Goal: Task Accomplishment & Management: Complete application form

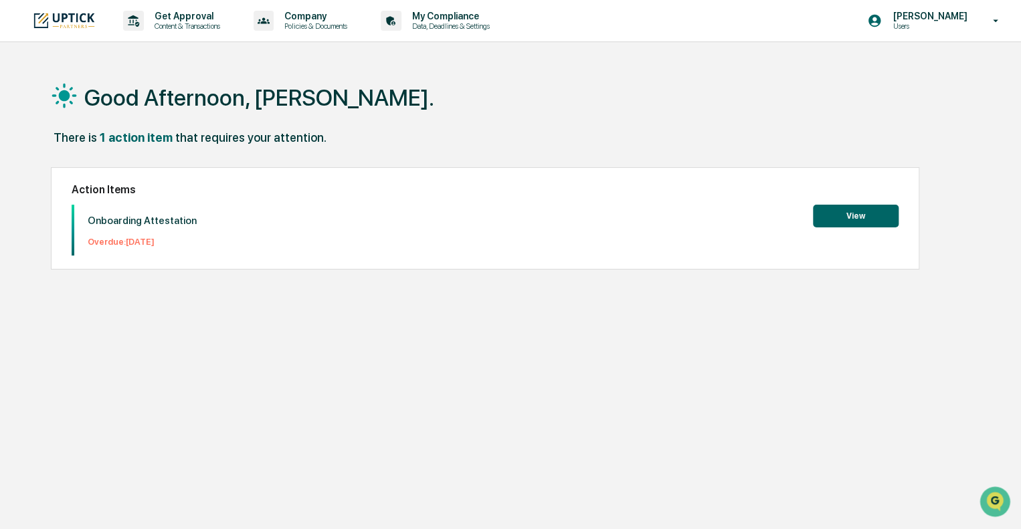
click at [843, 220] on button "View" at bounding box center [856, 216] width 86 height 23
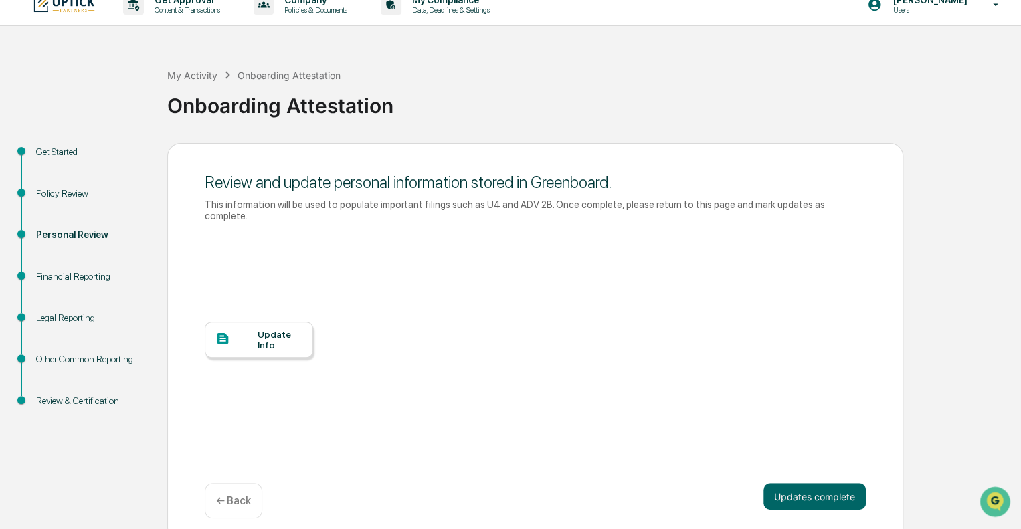
scroll to position [15, 0]
click at [272, 330] on div "Update Info" at bounding box center [280, 340] width 45 height 21
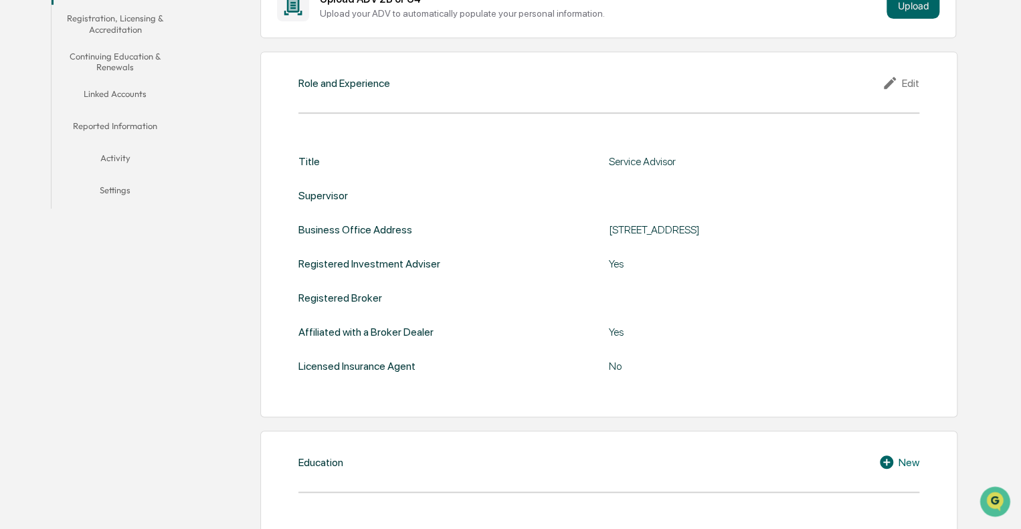
scroll to position [304, 0]
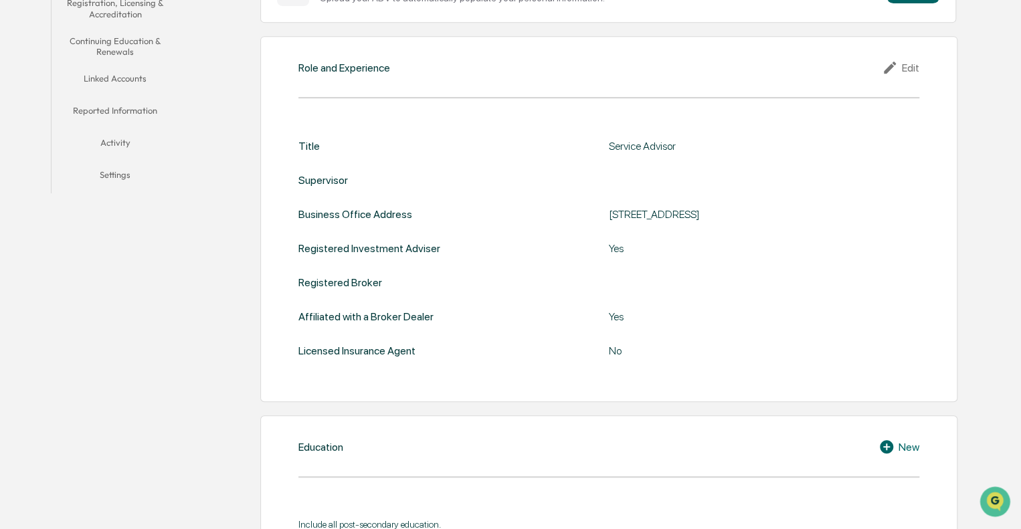
click at [894, 68] on icon at bounding box center [892, 68] width 20 height 16
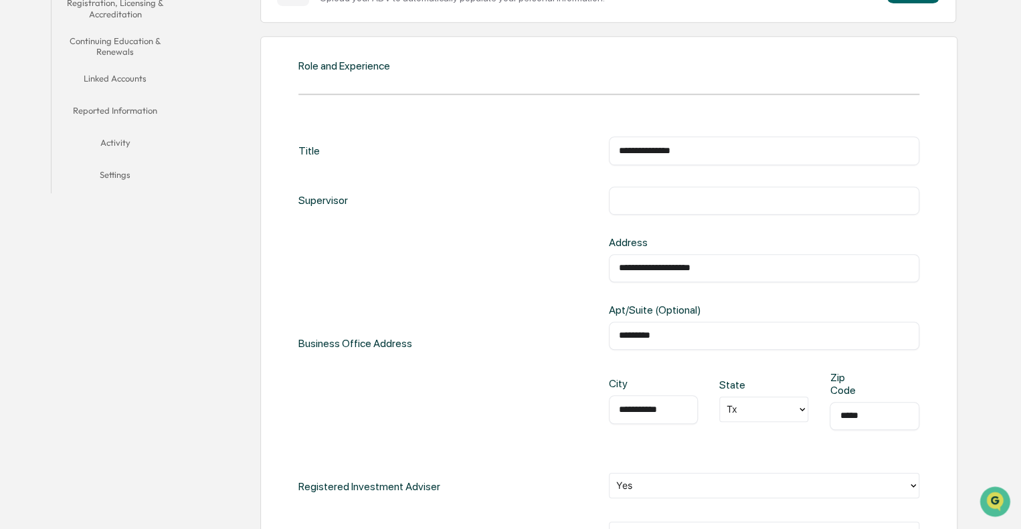
click at [717, 205] on input "text" at bounding box center [764, 200] width 290 height 13
type input "*"
type input "**********"
click at [801, 175] on div "**********" at bounding box center [608, 392] width 621 height 511
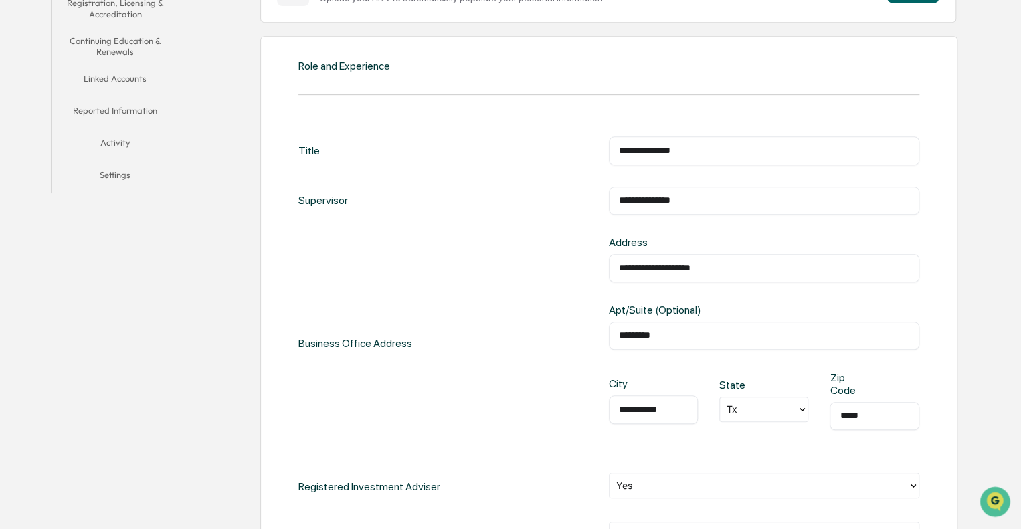
click at [565, 231] on div "**********" at bounding box center [608, 392] width 621 height 511
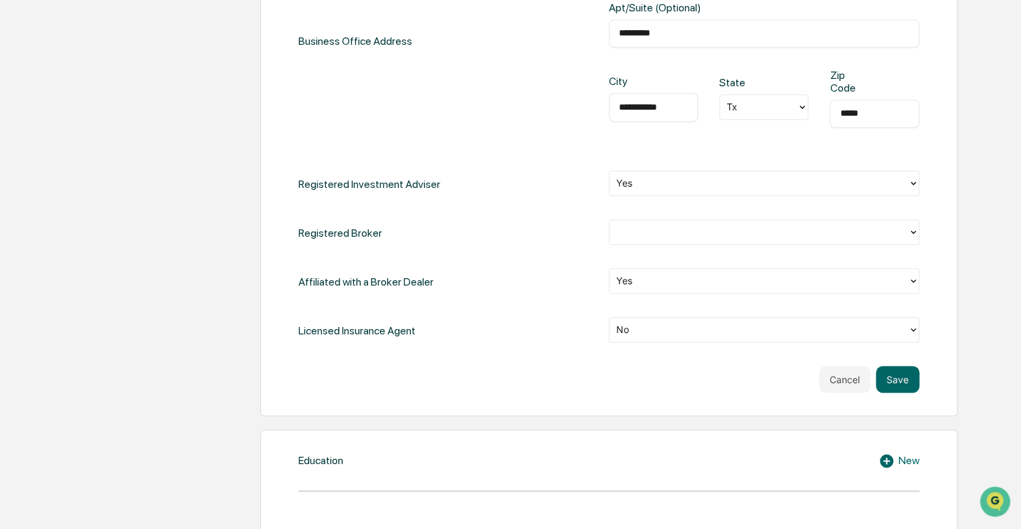
scroll to position [636, 0]
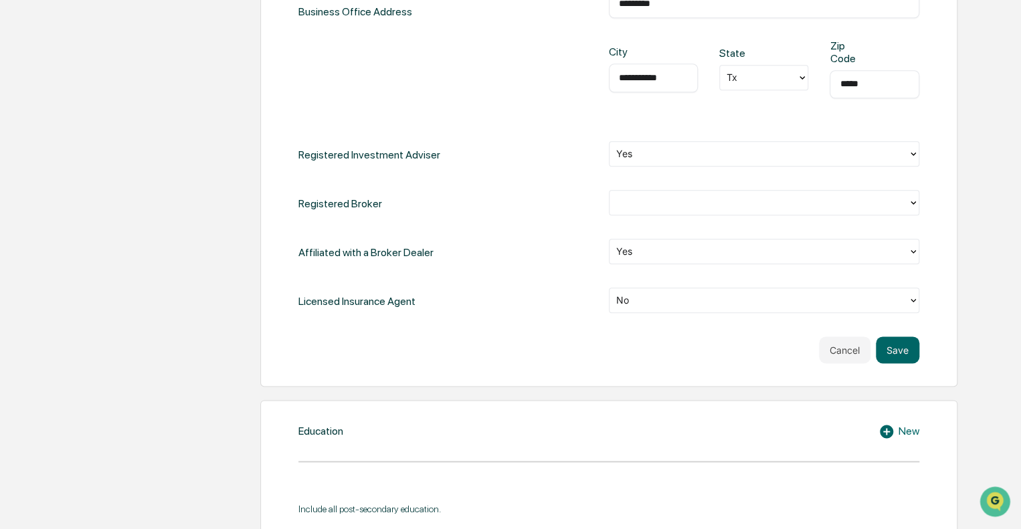
click at [220, 179] on div "**********" at bounding box center [578, 484] width 784 height 1730
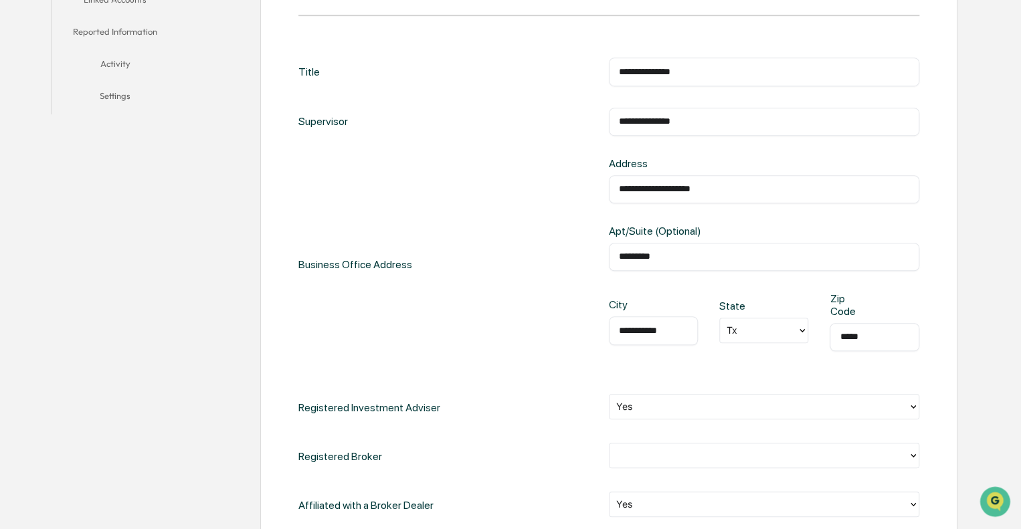
scroll to position [375, 0]
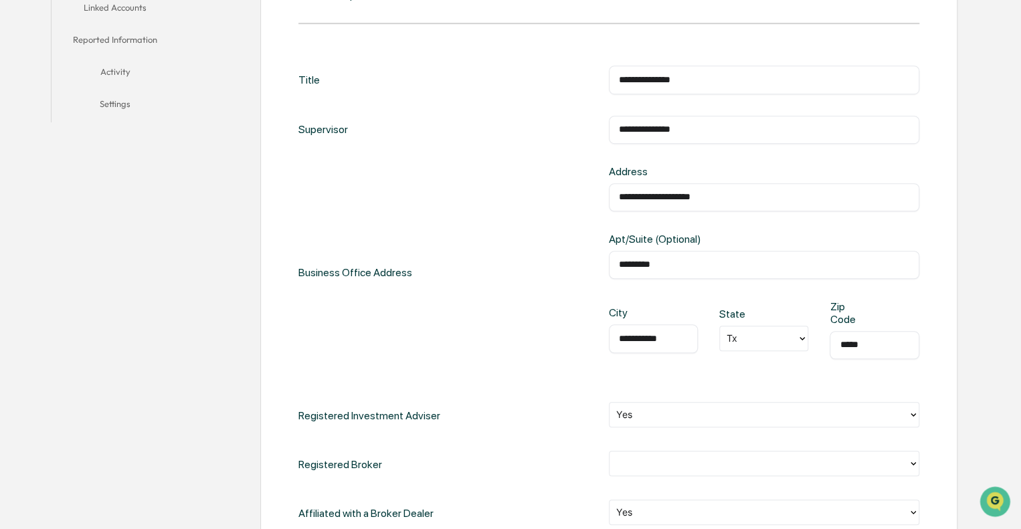
click at [782, 203] on div "**********" at bounding box center [764, 197] width 311 height 28
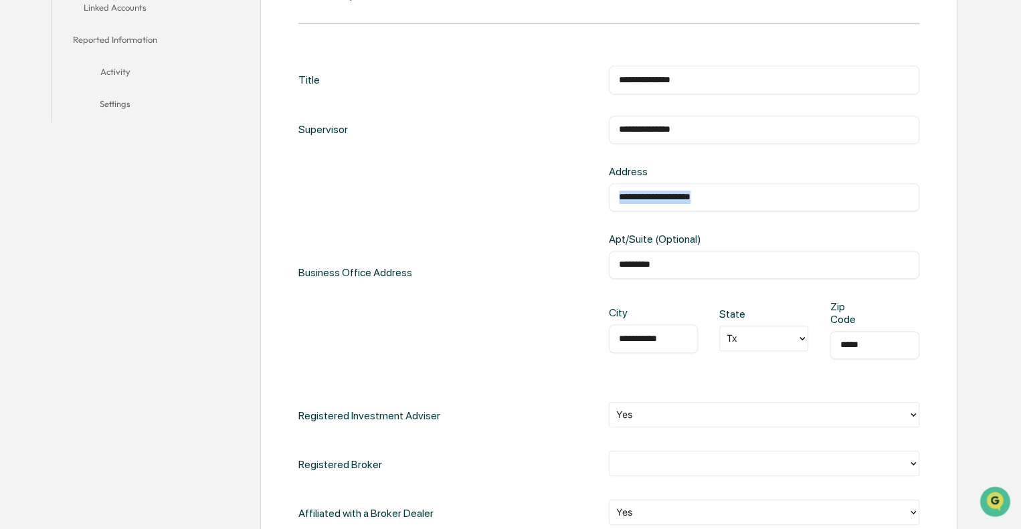
click at [782, 203] on div "**********" at bounding box center [764, 197] width 311 height 28
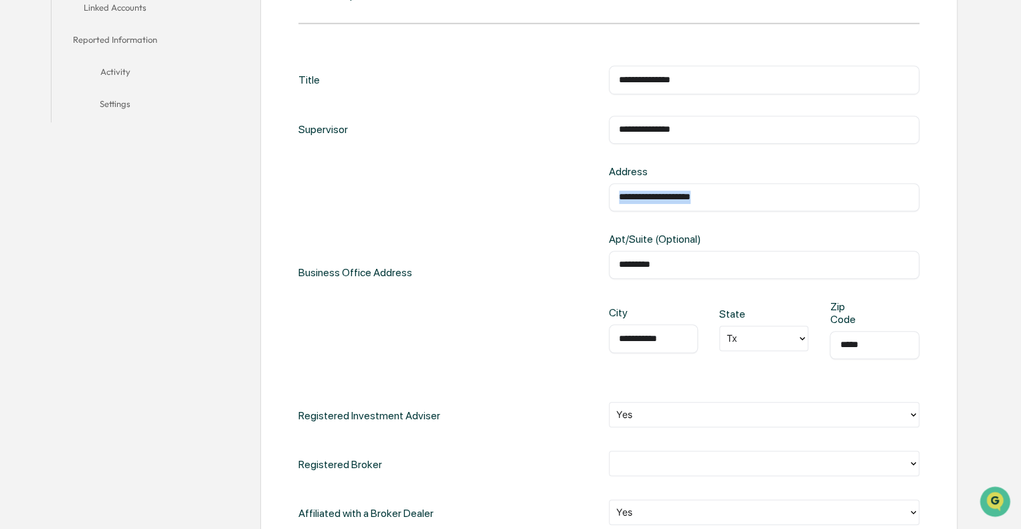
click at [782, 203] on div "**********" at bounding box center [764, 197] width 311 height 28
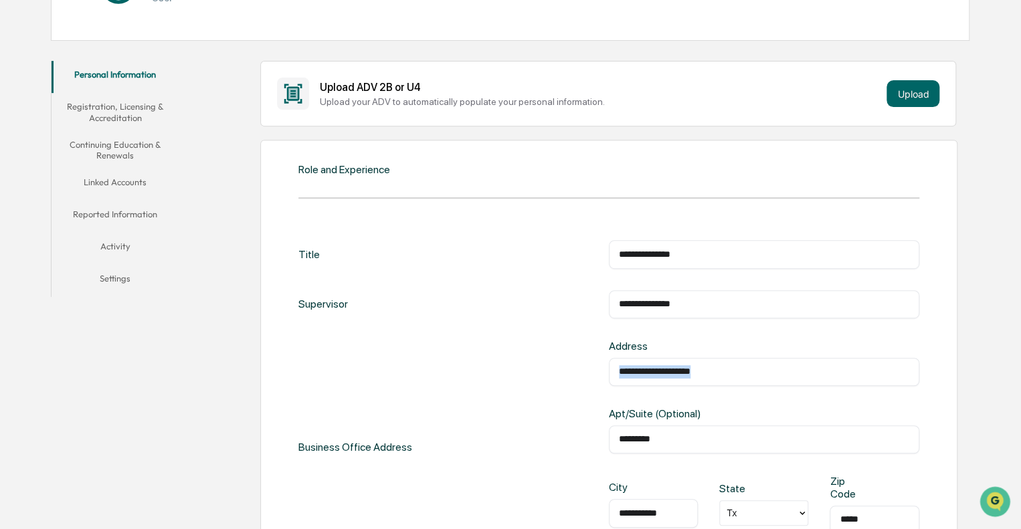
scroll to position [201, 0]
click at [442, 232] on div "**********" at bounding box center [608, 509] width 621 height 579
click at [688, 257] on input "**********" at bounding box center [764, 253] width 290 height 13
type input "**********"
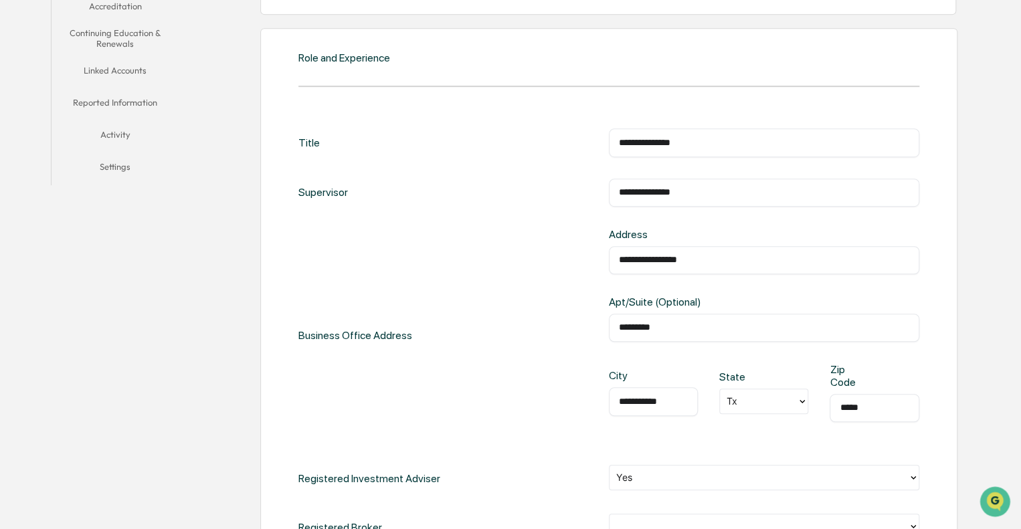
click at [816, 331] on input "*********" at bounding box center [764, 327] width 290 height 13
drag, startPoint x: 816, startPoint y: 331, endPoint x: 584, endPoint y: 333, distance: 232.2
click at [584, 333] on div "**********" at bounding box center [608, 335] width 621 height 215
type input "*****"
click at [584, 333] on div "**********" at bounding box center [608, 335] width 621 height 215
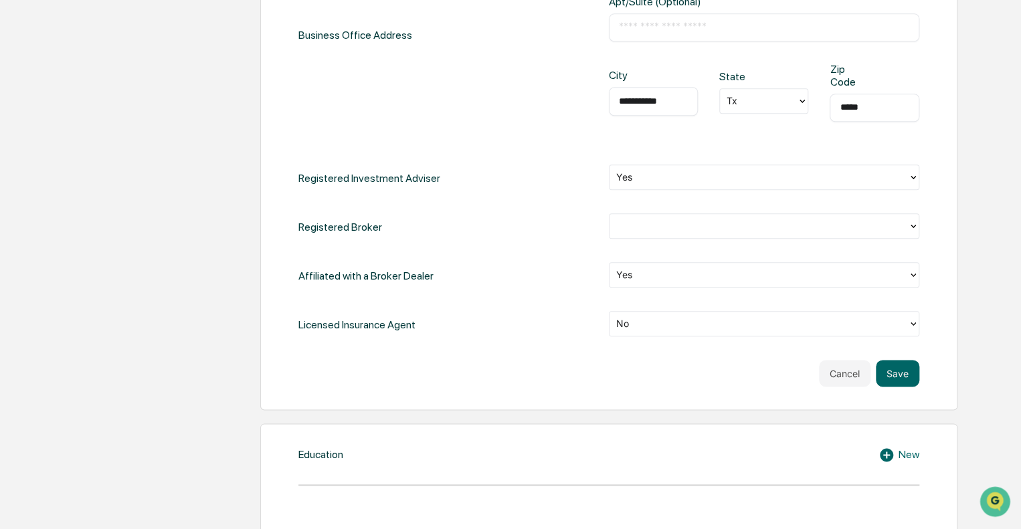
scroll to position [306, 0]
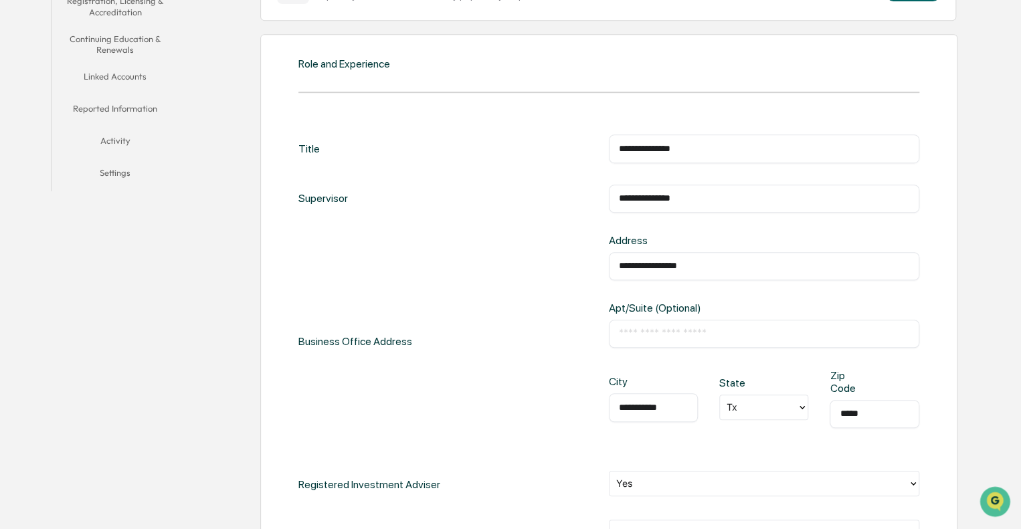
click at [584, 333] on div "**********" at bounding box center [608, 341] width 621 height 215
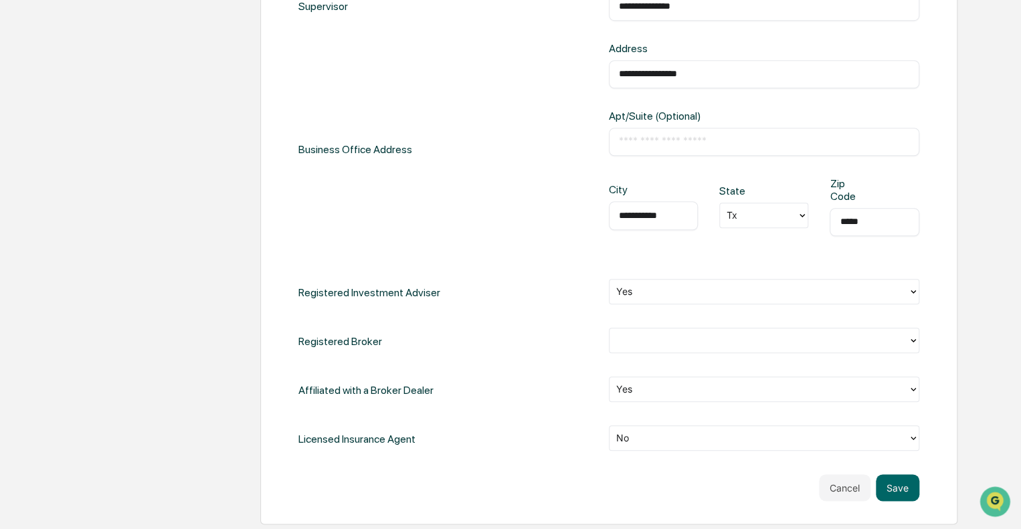
scroll to position [508, 0]
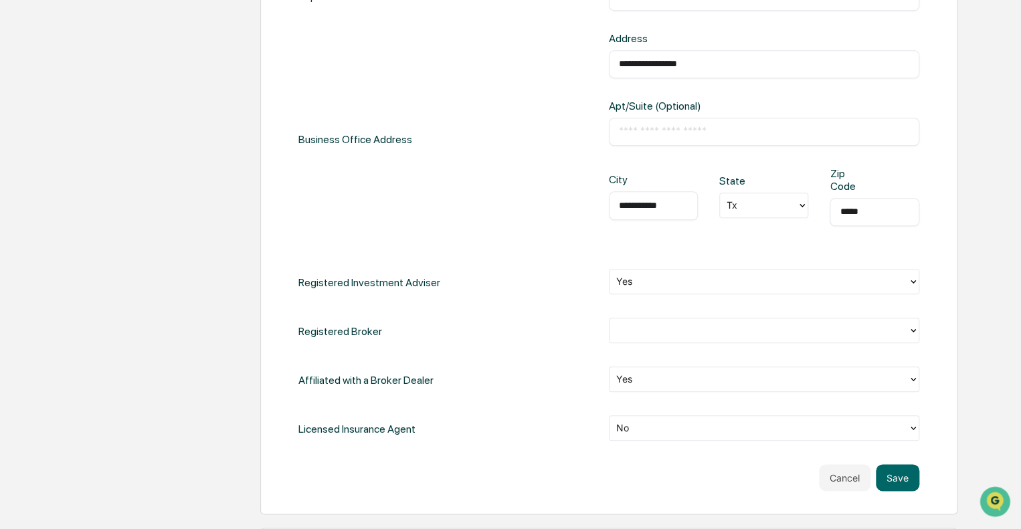
click at [673, 286] on div at bounding box center [758, 281] width 285 height 15
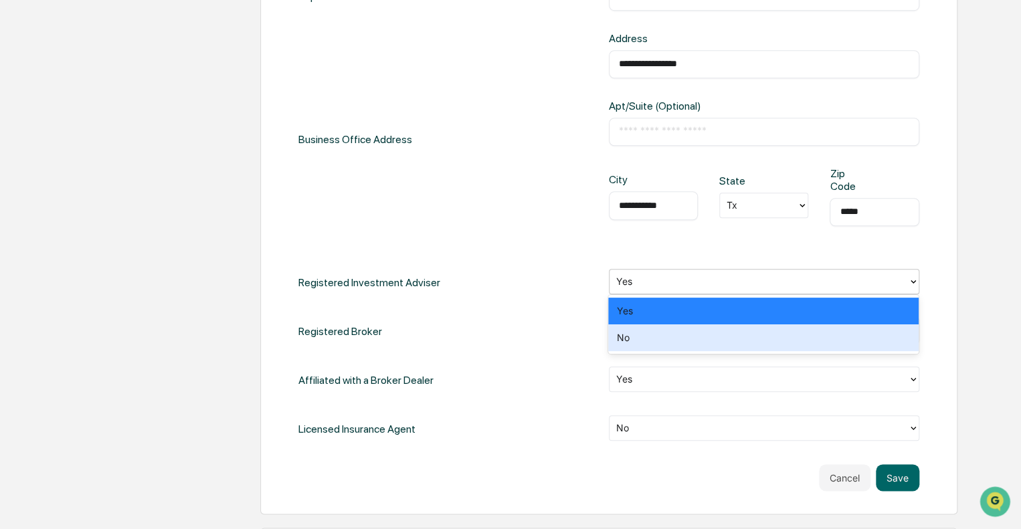
click at [655, 342] on div "No" at bounding box center [763, 338] width 311 height 27
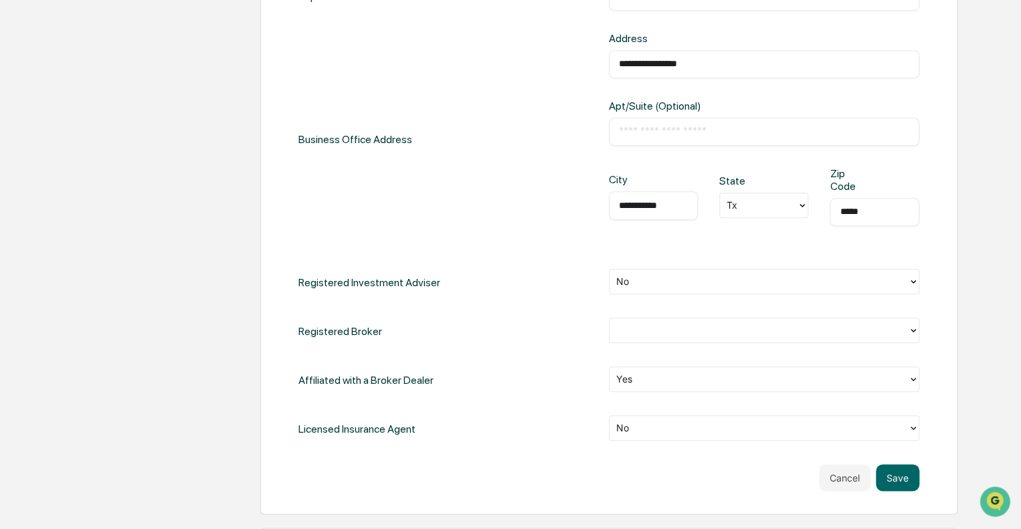
click at [514, 331] on div "Registered Broker" at bounding box center [608, 331] width 621 height 27
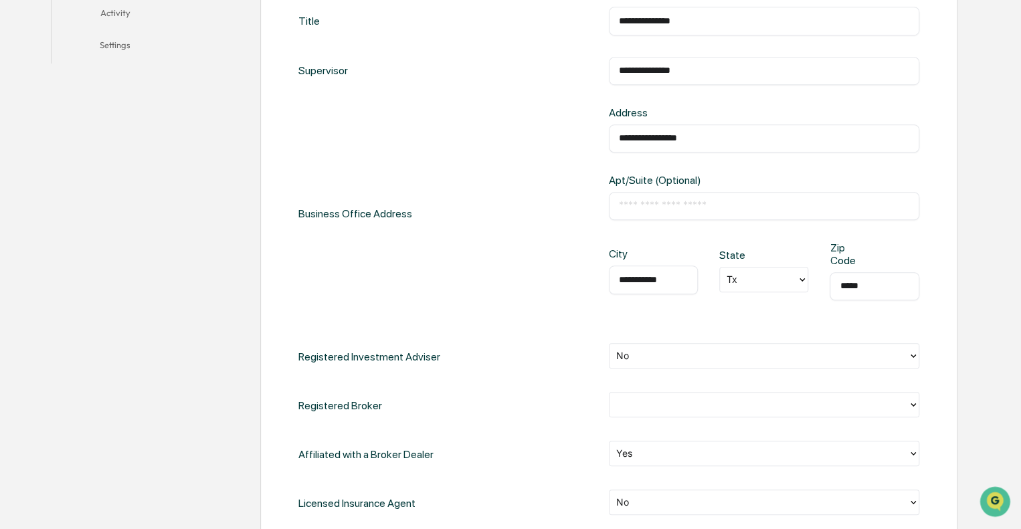
scroll to position [562, 0]
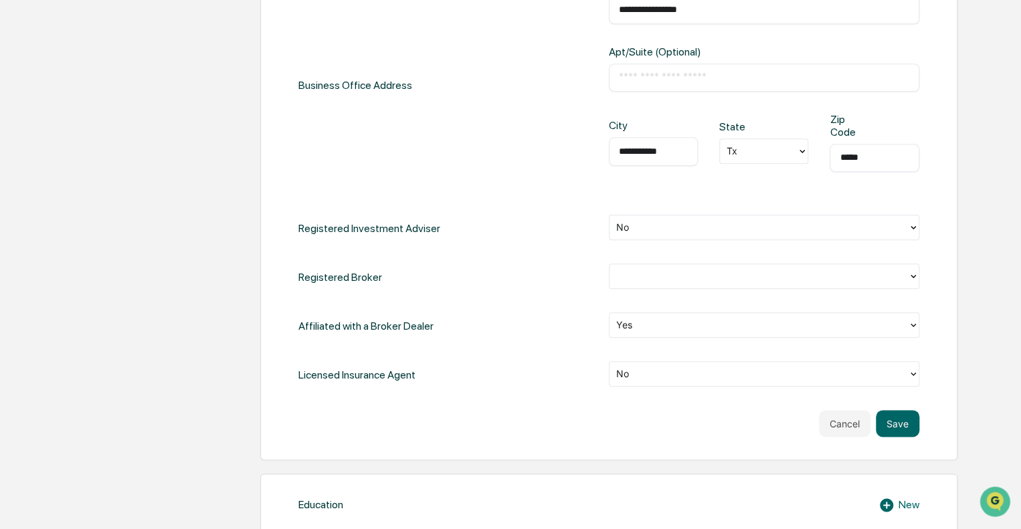
click at [578, 364] on div "Licensed Insurance Agent No" at bounding box center [608, 374] width 621 height 27
click at [685, 318] on div at bounding box center [758, 325] width 285 height 15
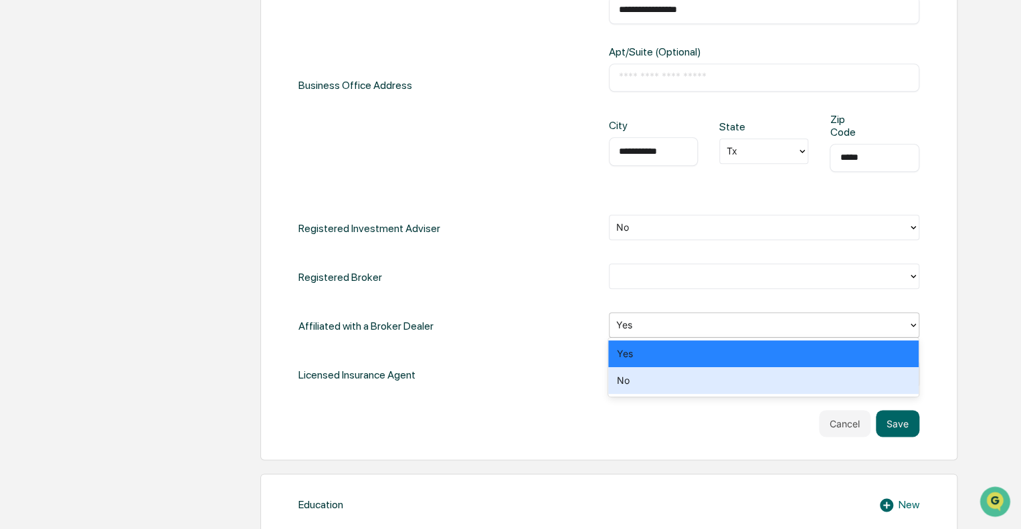
click at [642, 387] on div "No" at bounding box center [763, 380] width 311 height 27
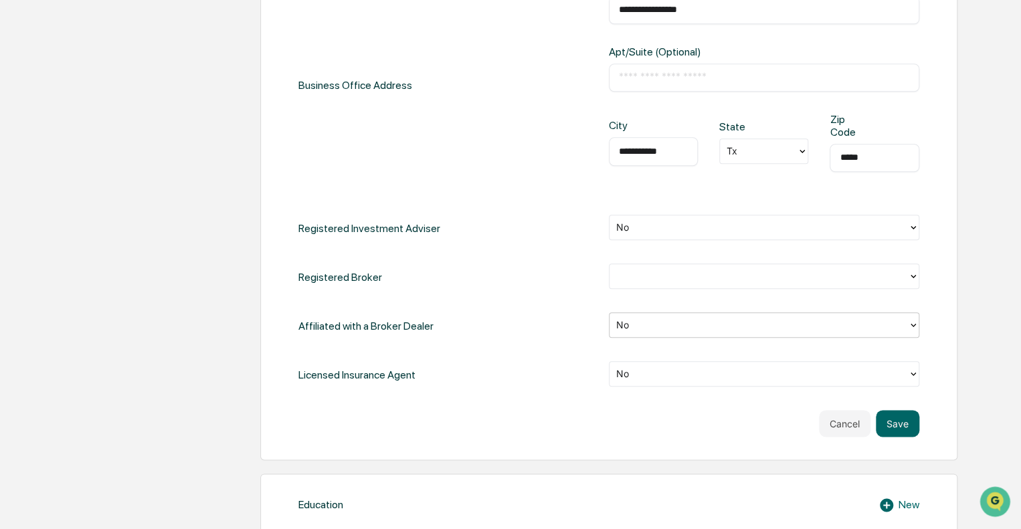
click at [543, 369] on div "Licensed Insurance Agent No" at bounding box center [608, 374] width 621 height 27
click at [700, 281] on div at bounding box center [758, 276] width 285 height 15
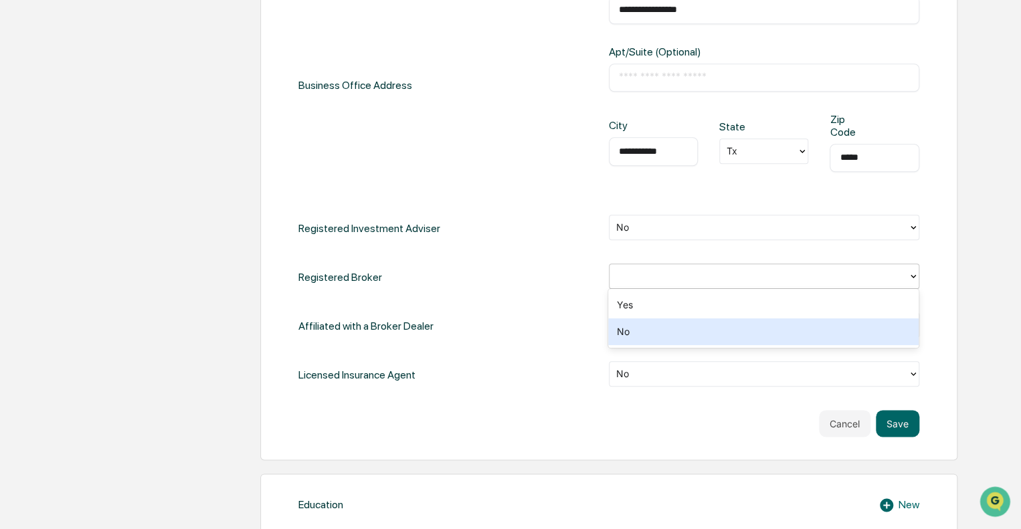
click at [653, 342] on div "No" at bounding box center [763, 332] width 311 height 27
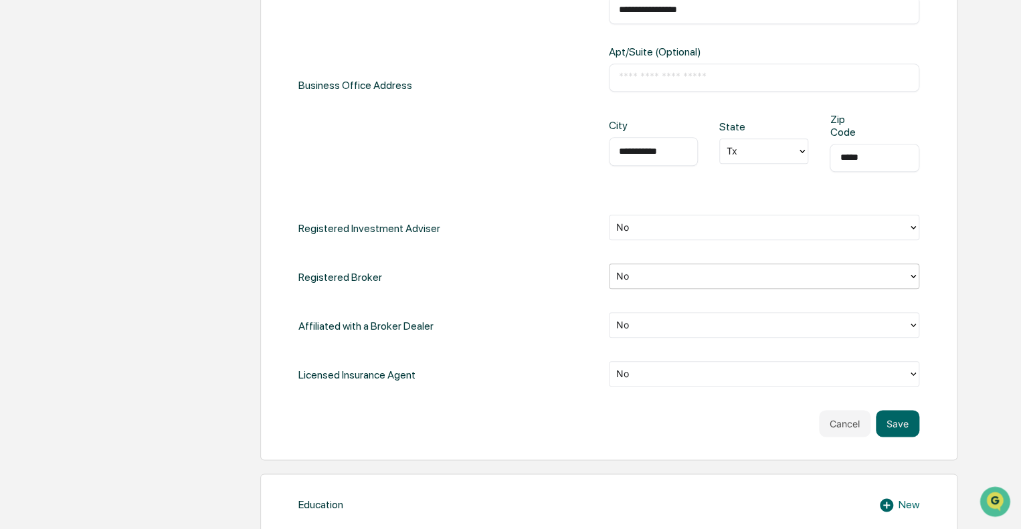
click at [554, 414] on div "Cancel Save" at bounding box center [608, 423] width 621 height 27
click at [886, 428] on button "Save" at bounding box center [898, 423] width 44 height 27
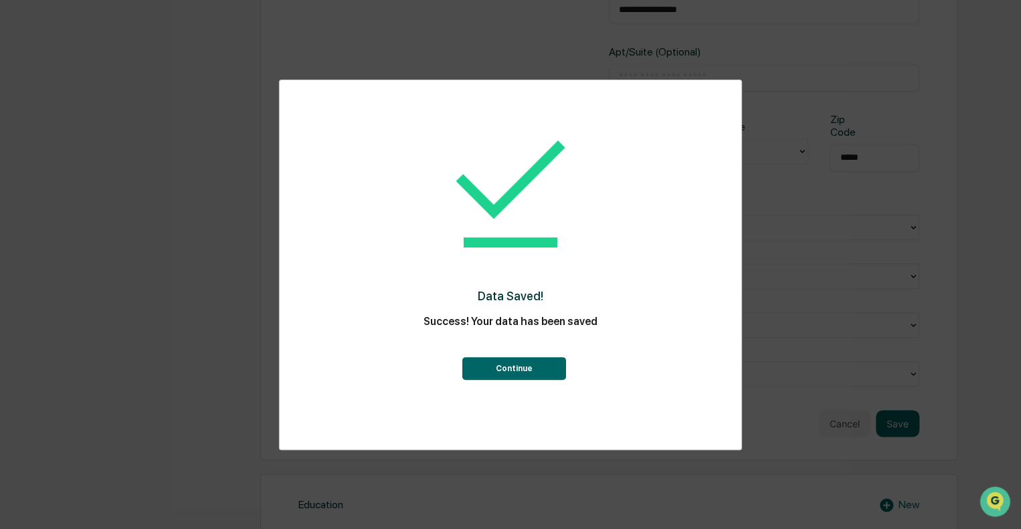
click at [523, 371] on button "Continue" at bounding box center [514, 368] width 104 height 23
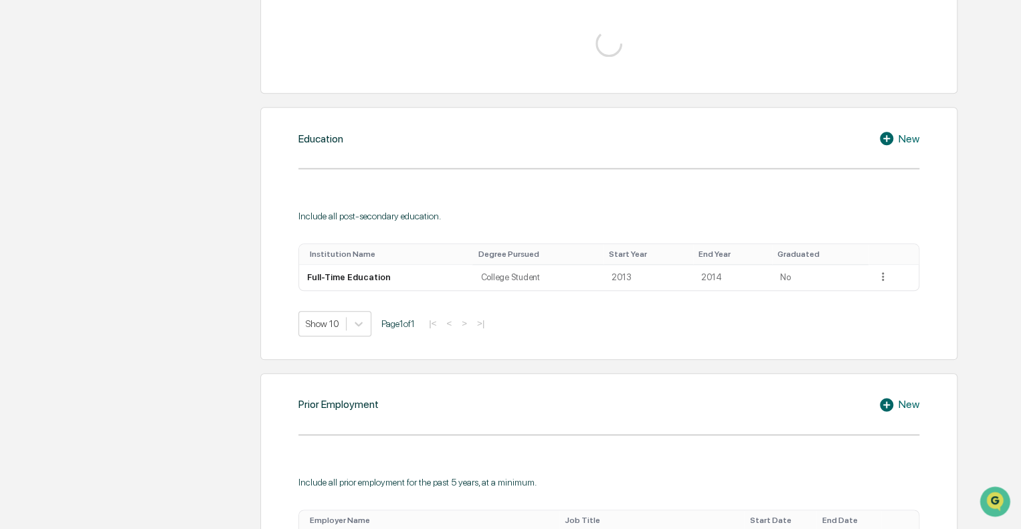
scroll to position [434, 0]
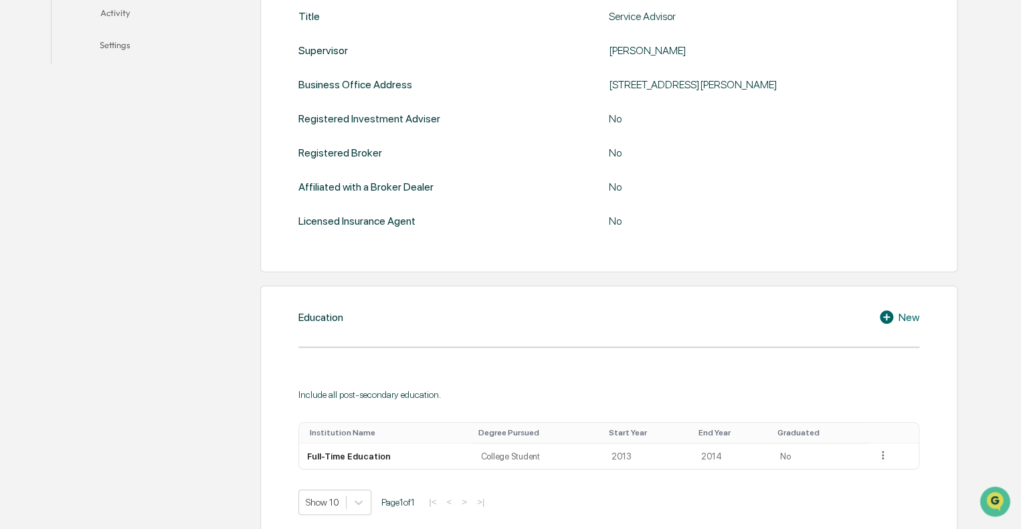
click at [205, 275] on div "Upload ADV 2B or U4 Upload your ADV to automatically populate your personal inf…" at bounding box center [578, 527] width 784 height 1413
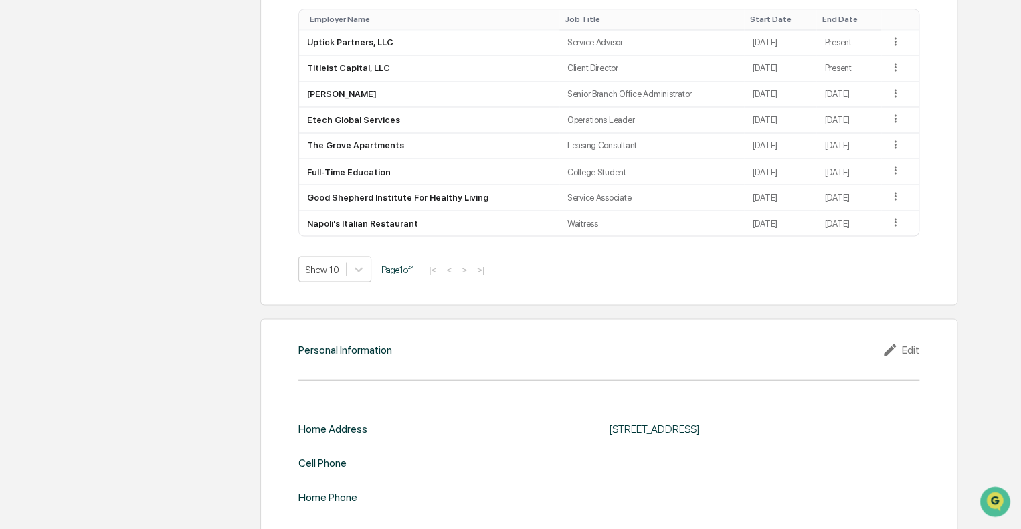
scroll to position [1129, 0]
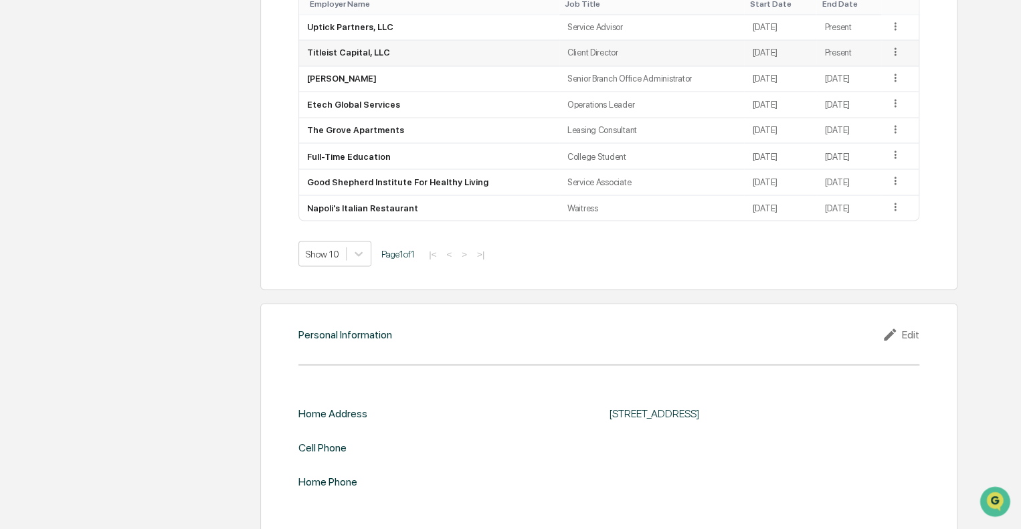
click at [891, 50] on icon at bounding box center [895, 52] width 13 height 13
click at [871, 69] on div "Edit" at bounding box center [880, 70] width 43 height 21
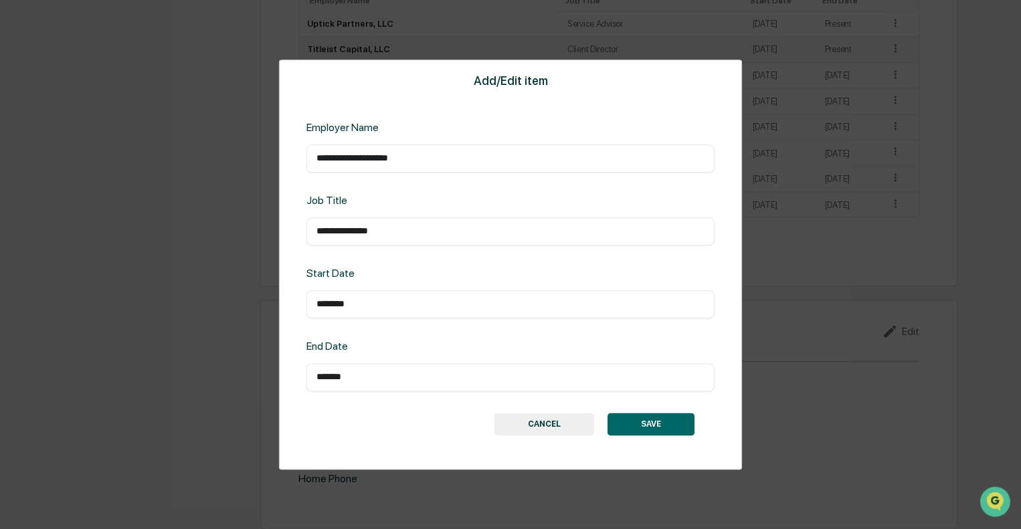
scroll to position [1126, 0]
click at [436, 390] on div "******* ​" at bounding box center [511, 377] width 408 height 28
drag, startPoint x: 457, startPoint y: 369, endPoint x: 450, endPoint y: 385, distance: 17.7
click at [450, 385] on div "******* ​" at bounding box center [511, 377] width 408 height 28
drag, startPoint x: 445, startPoint y: 383, endPoint x: 279, endPoint y: 363, distance: 167.2
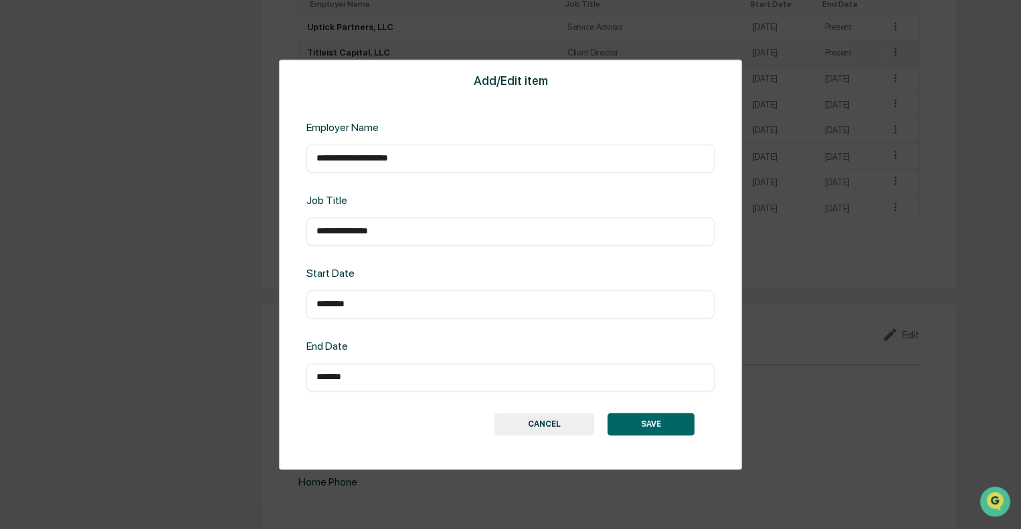
click at [279, 363] on div "**********" at bounding box center [510, 265] width 463 height 411
type input "*********"
click at [673, 417] on button "SAVE" at bounding box center [651, 424] width 87 height 23
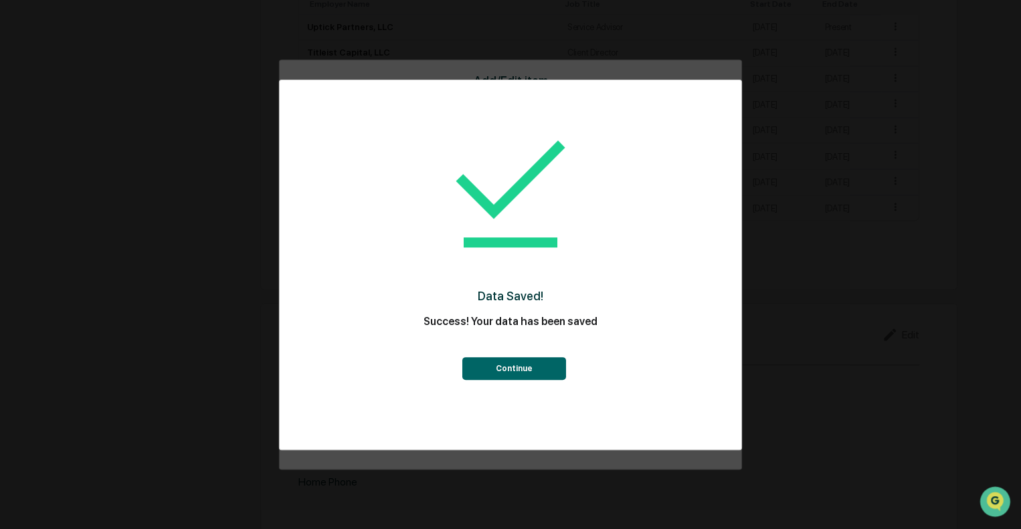
click at [505, 371] on button "Continue" at bounding box center [514, 368] width 104 height 23
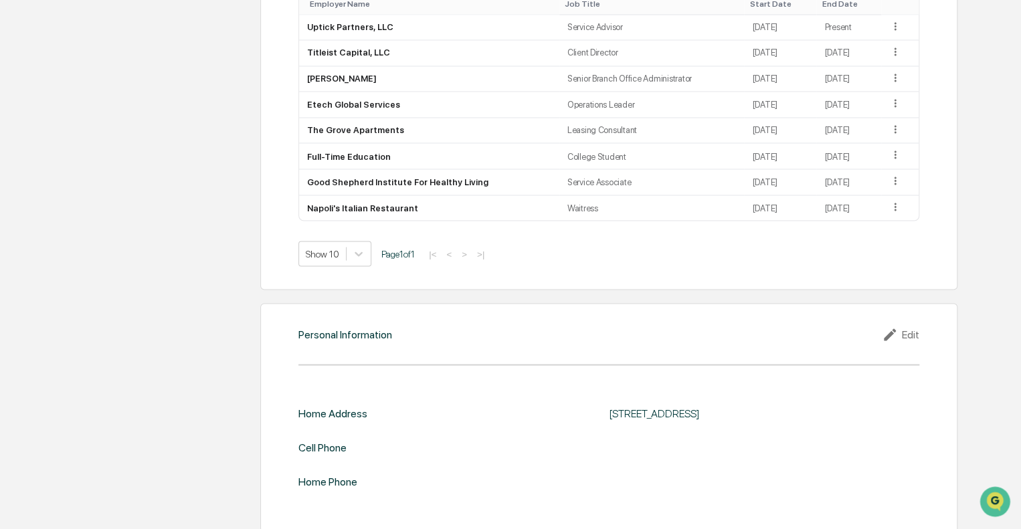
scroll to position [1138, 0]
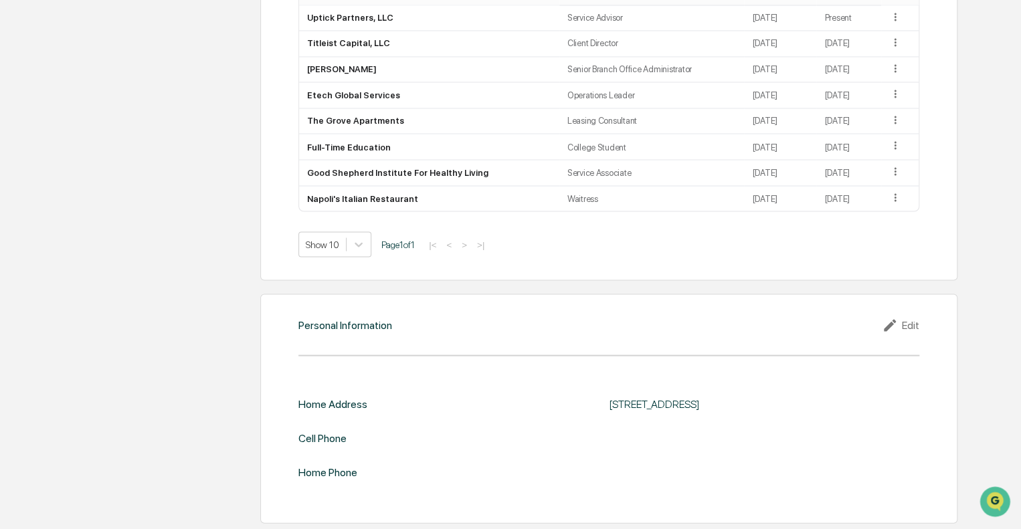
click at [910, 321] on div "Edit" at bounding box center [900, 325] width 37 height 16
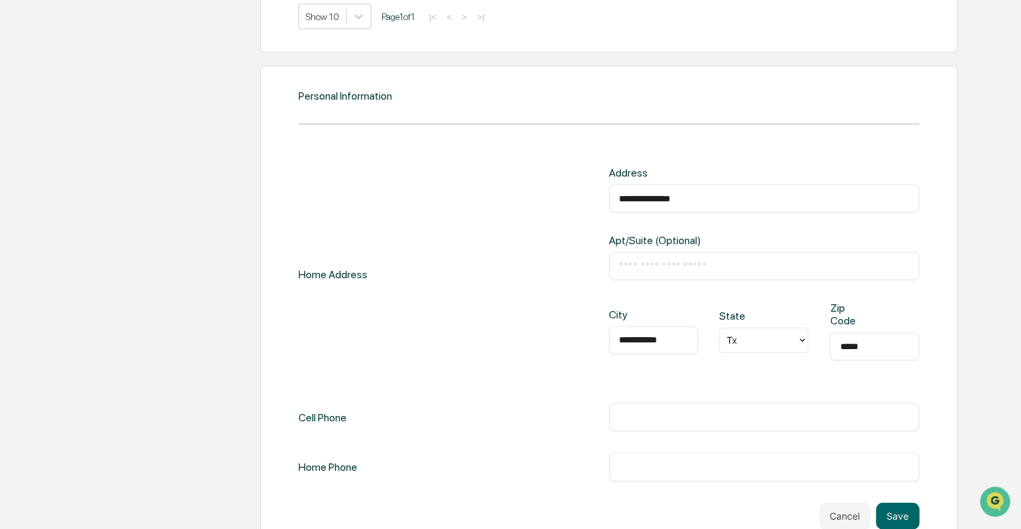
scroll to position [1365, 0]
click at [736, 428] on div "​" at bounding box center [764, 418] width 311 height 28
click at [772, 420] on input "text" at bounding box center [764, 418] width 290 height 13
type input "**********"
click at [894, 519] on button "Save" at bounding box center [898, 517] width 44 height 27
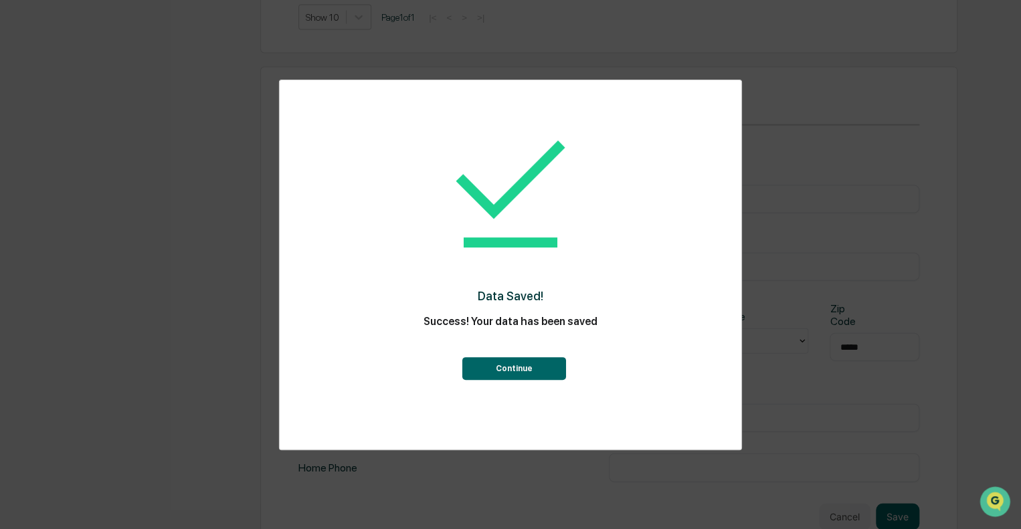
click at [529, 369] on button "Continue" at bounding box center [514, 368] width 104 height 23
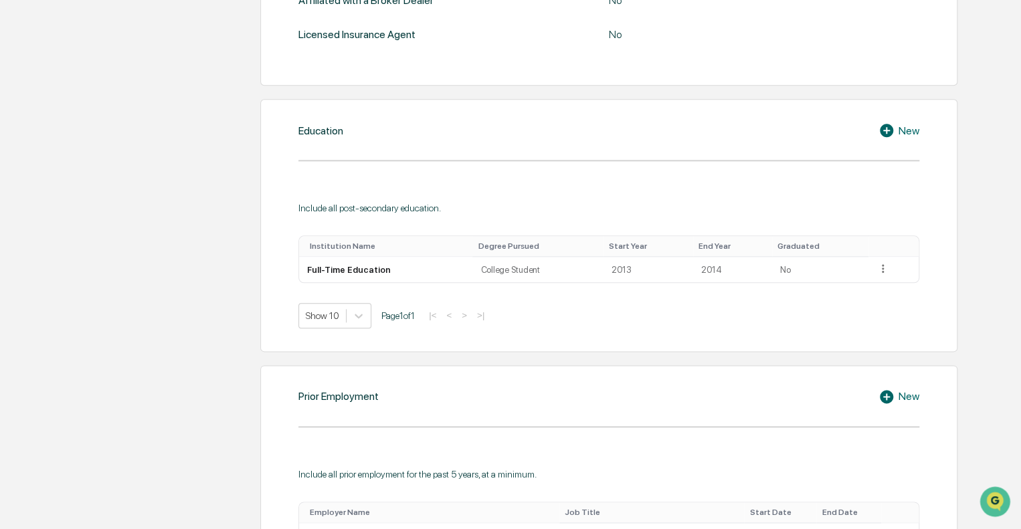
scroll to position [621, 0]
click at [883, 266] on icon at bounding box center [883, 268] width 13 height 13
click at [863, 291] on div "Edit" at bounding box center [868, 286] width 43 height 21
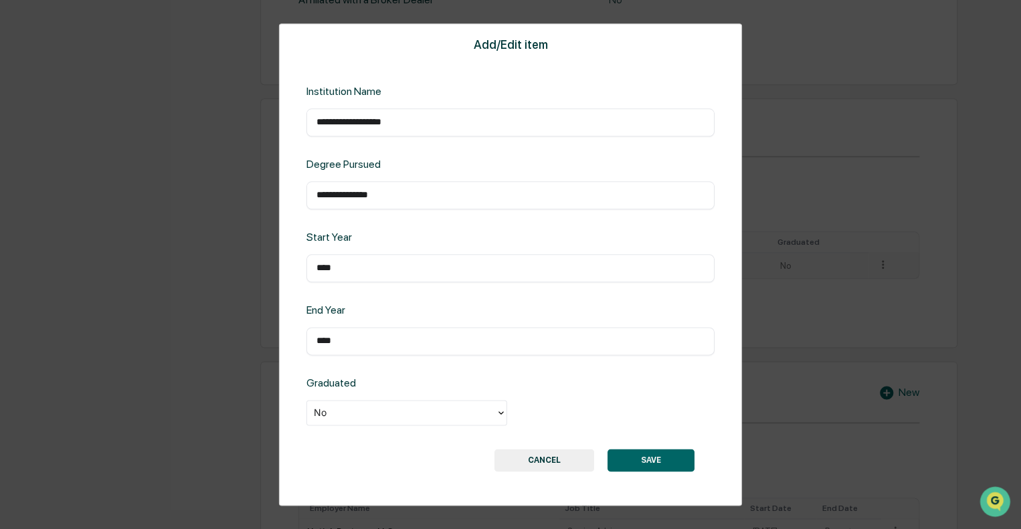
drag, startPoint x: 430, startPoint y: 122, endPoint x: 241, endPoint y: 124, distance: 188.7
click at [241, 124] on div "**********" at bounding box center [510, 264] width 1021 height 529
type input "**********"
drag, startPoint x: 410, startPoint y: 197, endPoint x: 241, endPoint y: 185, distance: 169.1
click at [241, 185] on div "**********" at bounding box center [510, 264] width 1021 height 529
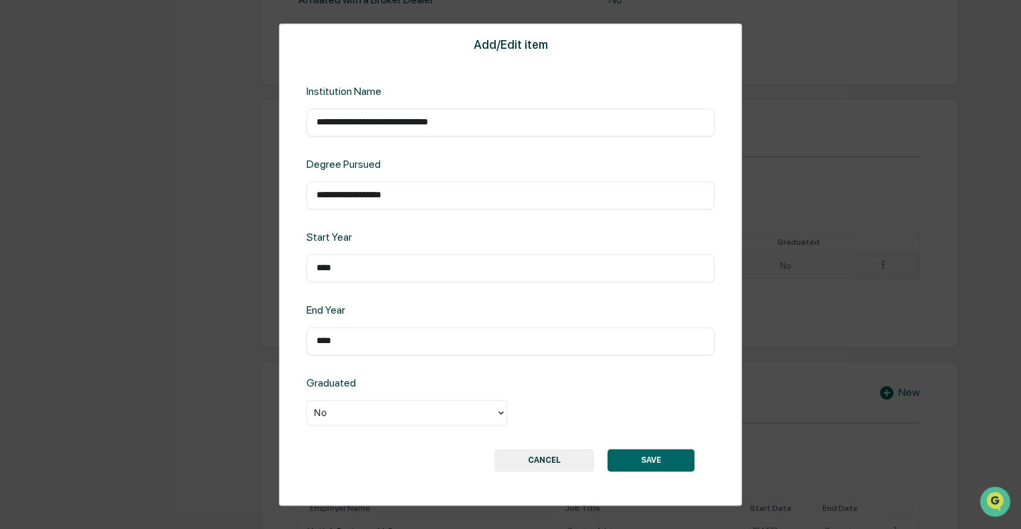
type input "**********"
click at [428, 340] on input "****" at bounding box center [511, 341] width 388 height 13
type input "****"
click at [651, 460] on button "SAVE" at bounding box center [651, 460] width 87 height 23
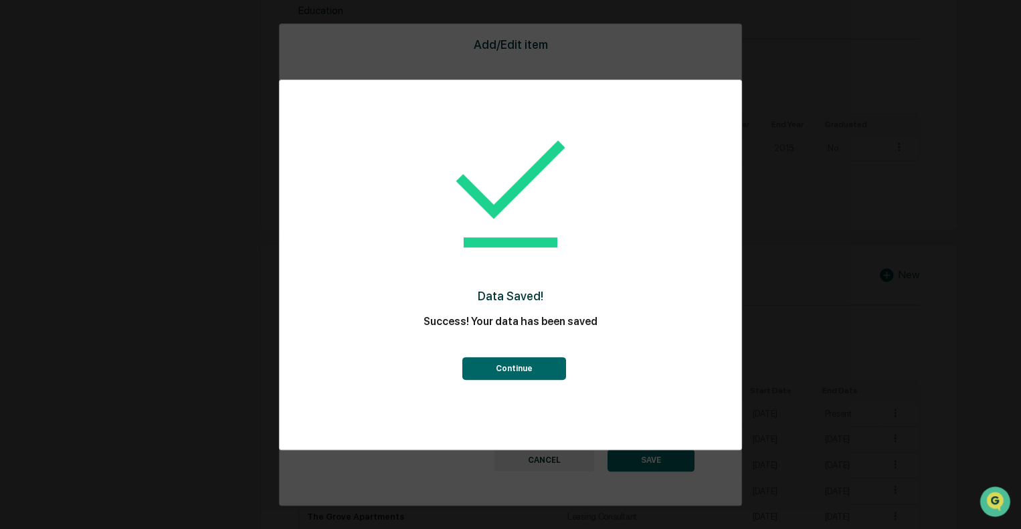
click at [526, 368] on button "Continue" at bounding box center [514, 368] width 104 height 23
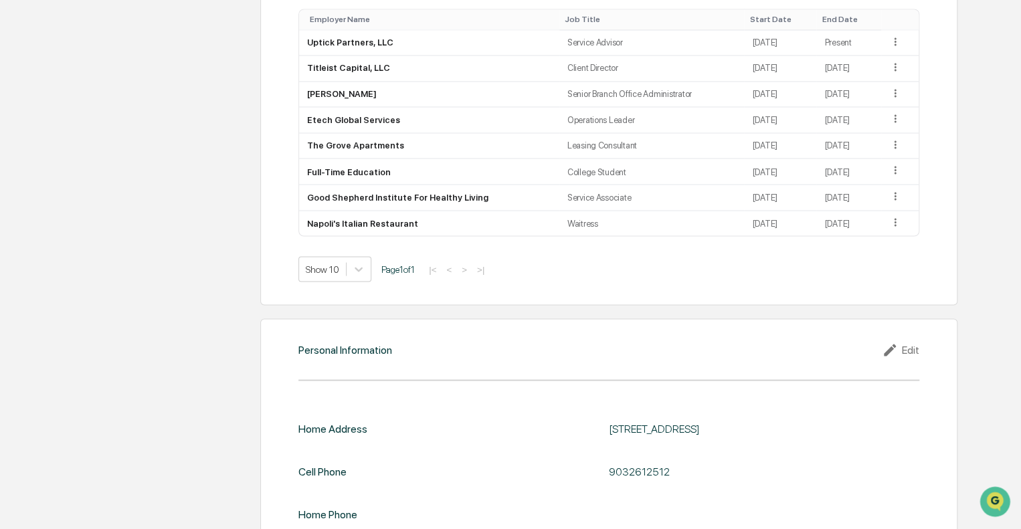
scroll to position [1116, 0]
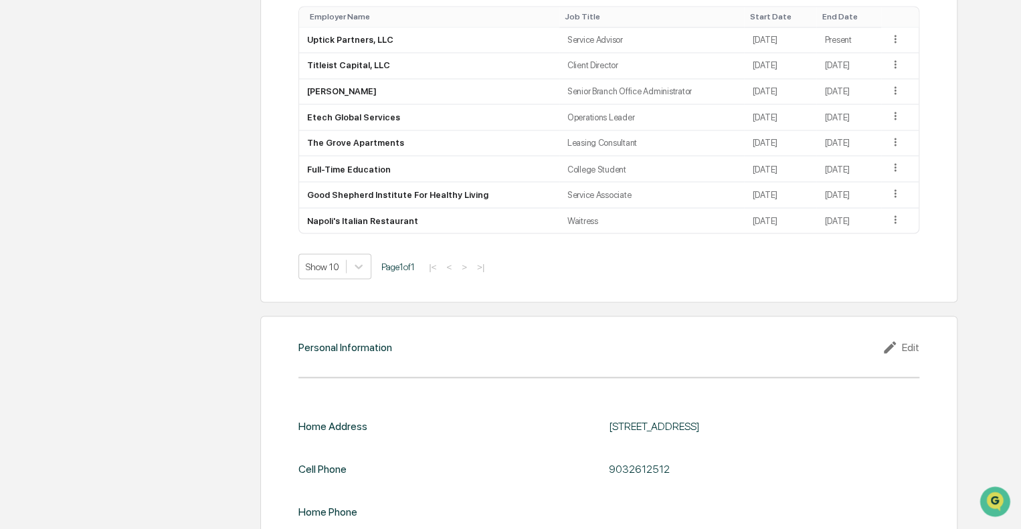
click at [526, 368] on div "Personal Information Edit Home Address 3017 Chalon St., Nacogdoches, Tx 75965 C…" at bounding box center [609, 439] width 698 height 247
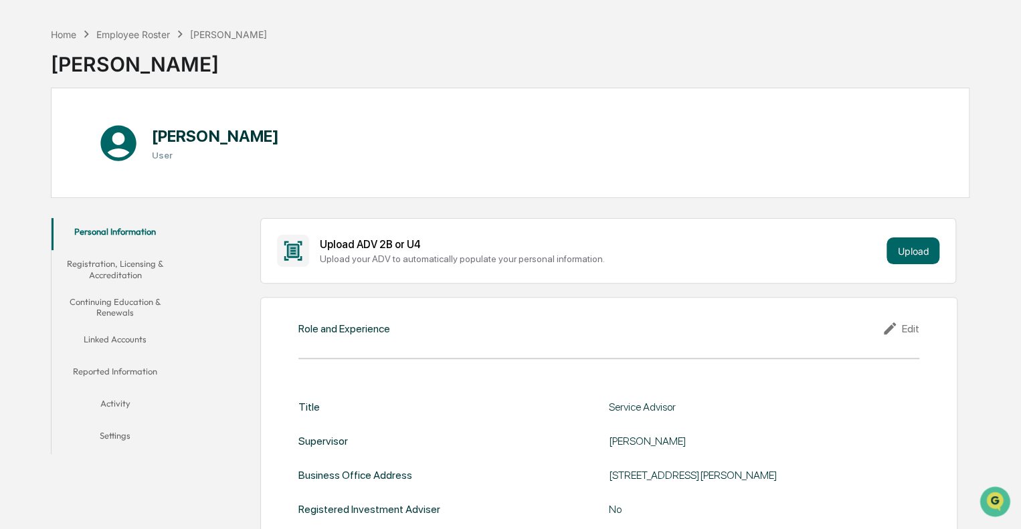
scroll to position [0, 0]
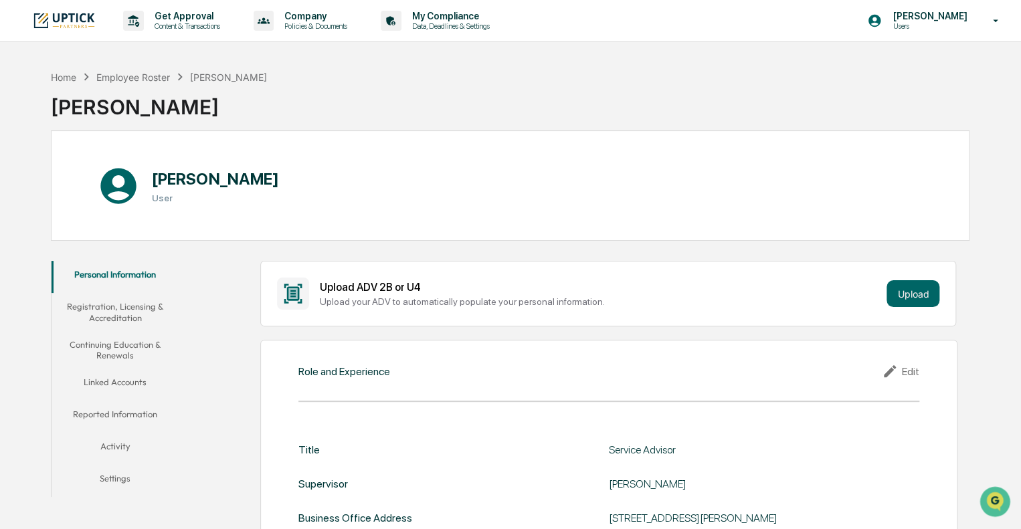
click at [130, 310] on button "Registration, Licensing & Accreditation" at bounding box center [116, 312] width 128 height 38
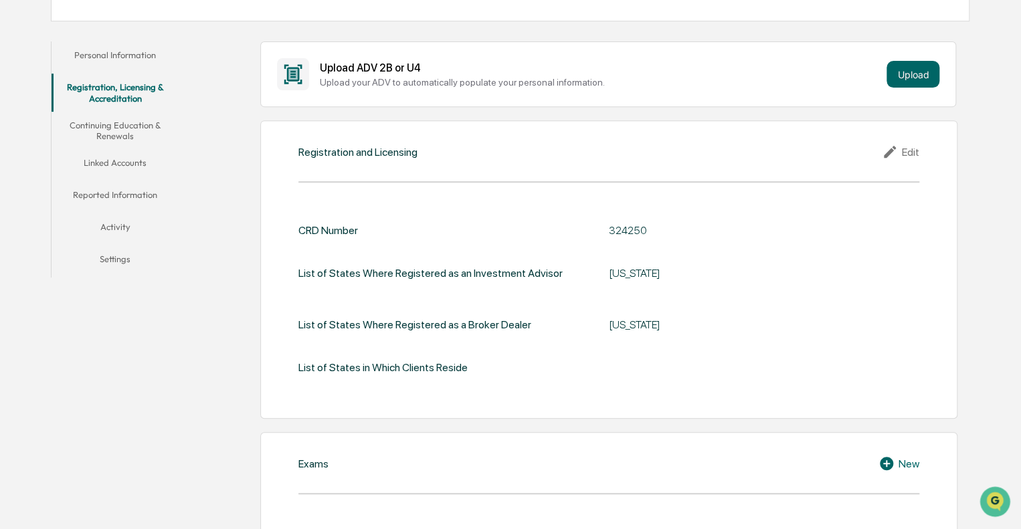
scroll to position [221, 0]
click at [912, 152] on div "Edit" at bounding box center [900, 151] width 37 height 16
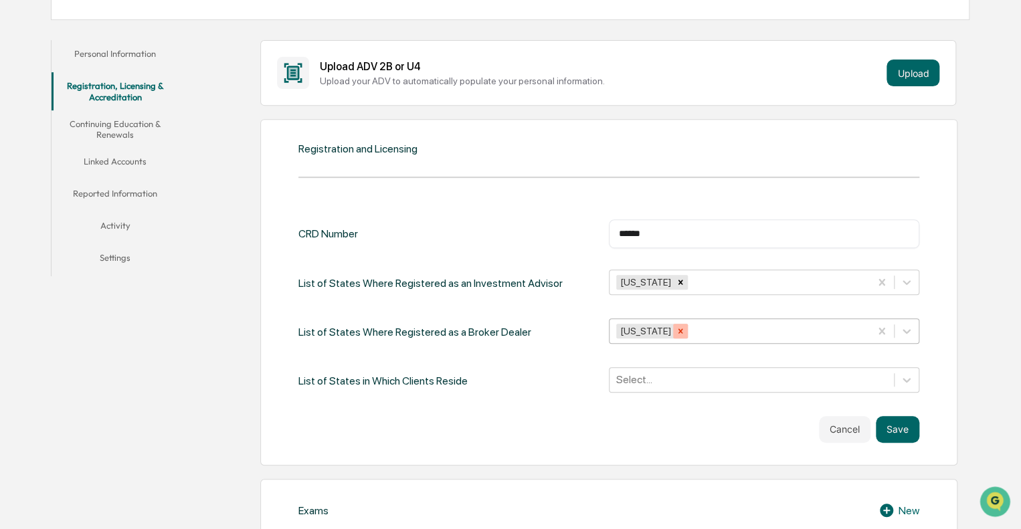
click at [676, 327] on icon "Remove Texas" at bounding box center [680, 331] width 9 height 9
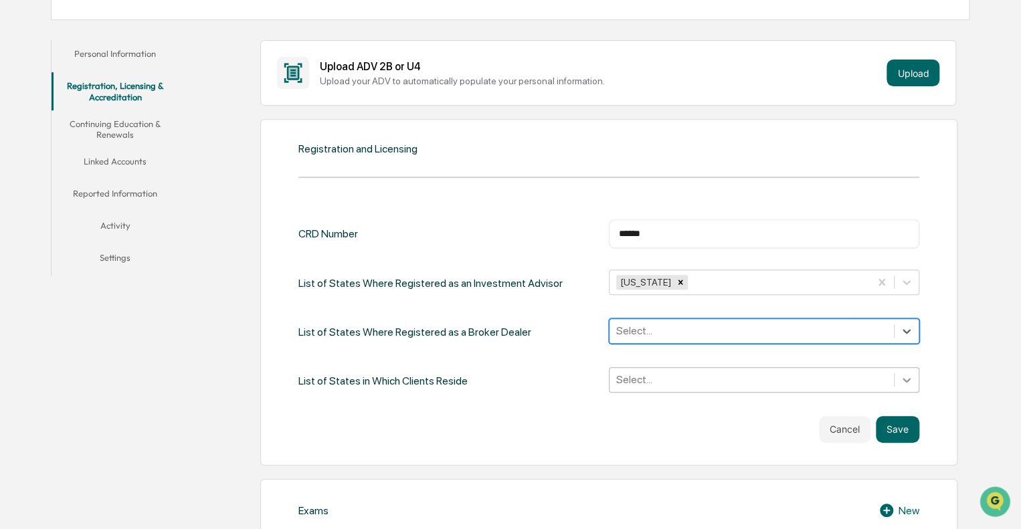
click at [910, 382] on div "Select..." at bounding box center [764, 379] width 311 height 25
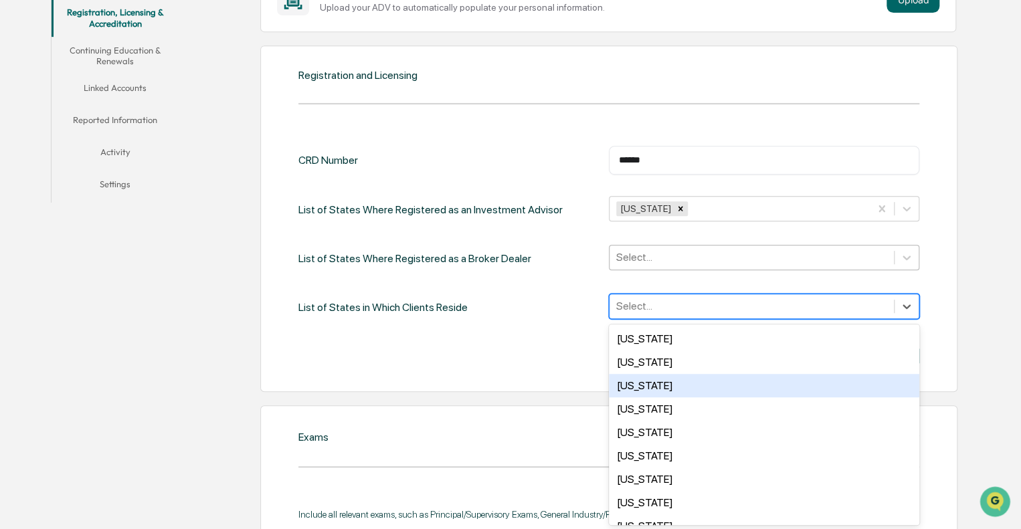
click at [936, 346] on div "Registration and Licensing CRD Number ****** ​ List of States Where Registered …" at bounding box center [609, 219] width 698 height 347
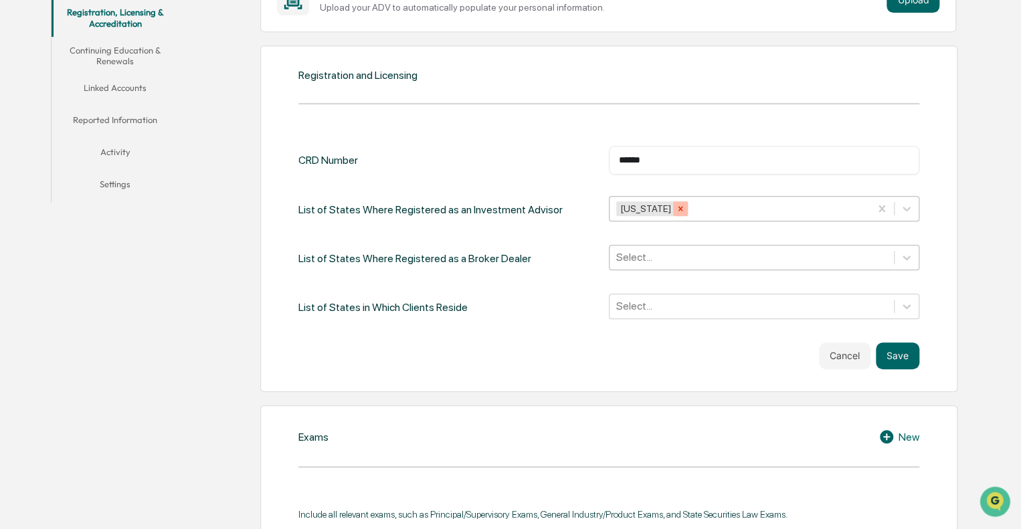
click at [676, 208] on icon "Remove Texas" at bounding box center [680, 208] width 9 height 9
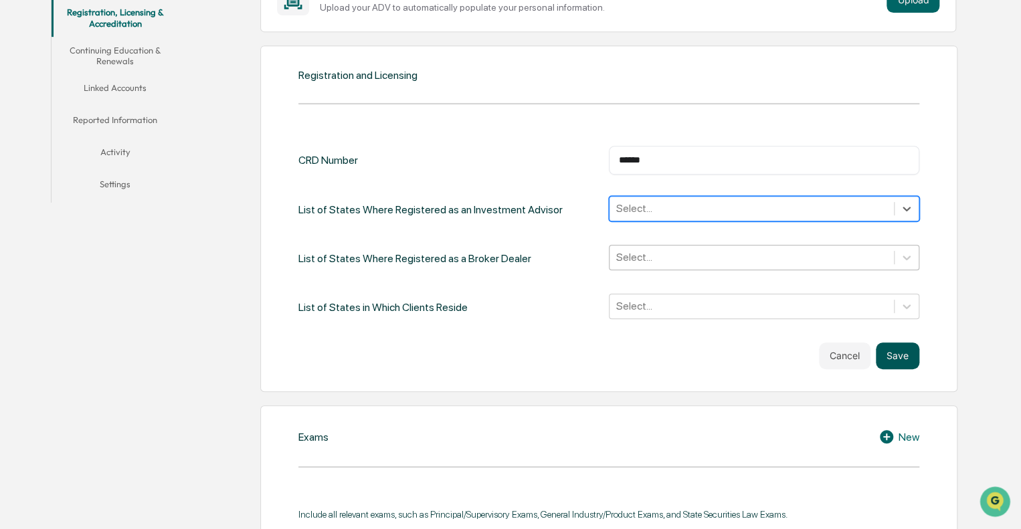
click at [910, 356] on button "Save" at bounding box center [898, 356] width 44 height 27
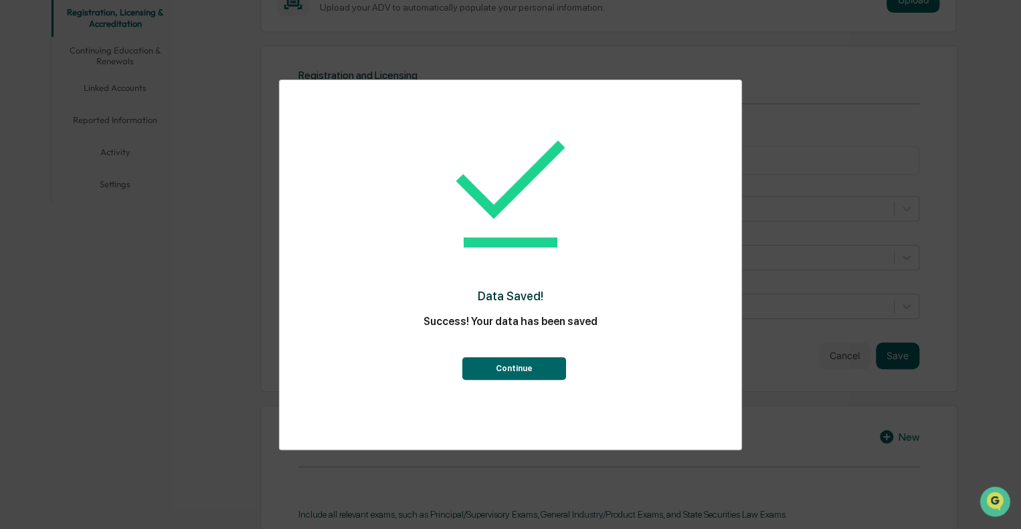
click at [533, 369] on button "Continue" at bounding box center [514, 368] width 104 height 23
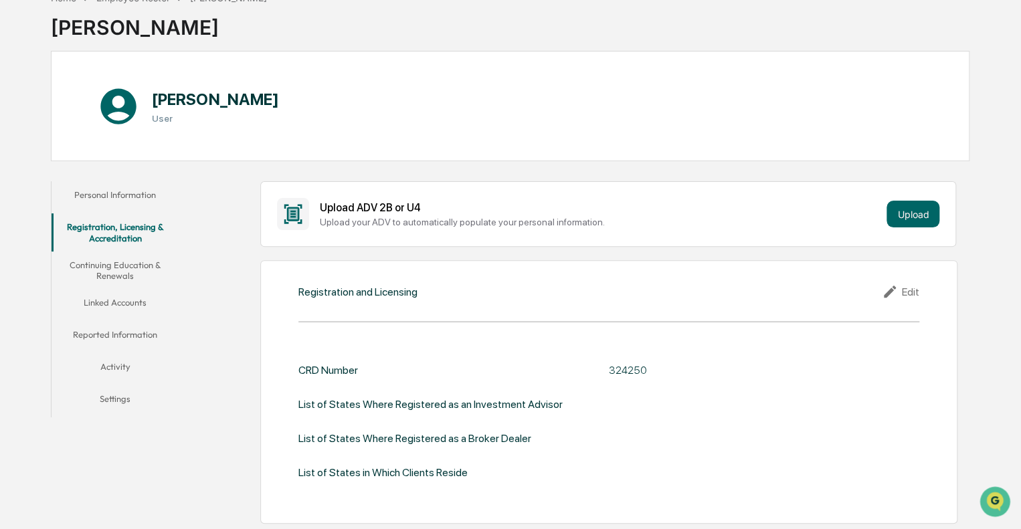
scroll to position [0, 0]
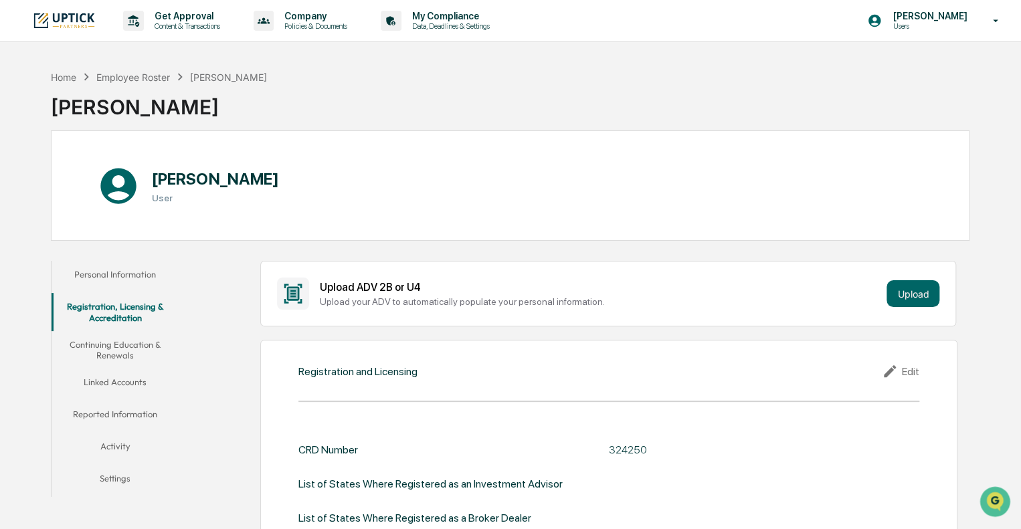
click at [114, 345] on button "Continuing Education & Renewals" at bounding box center [116, 350] width 128 height 38
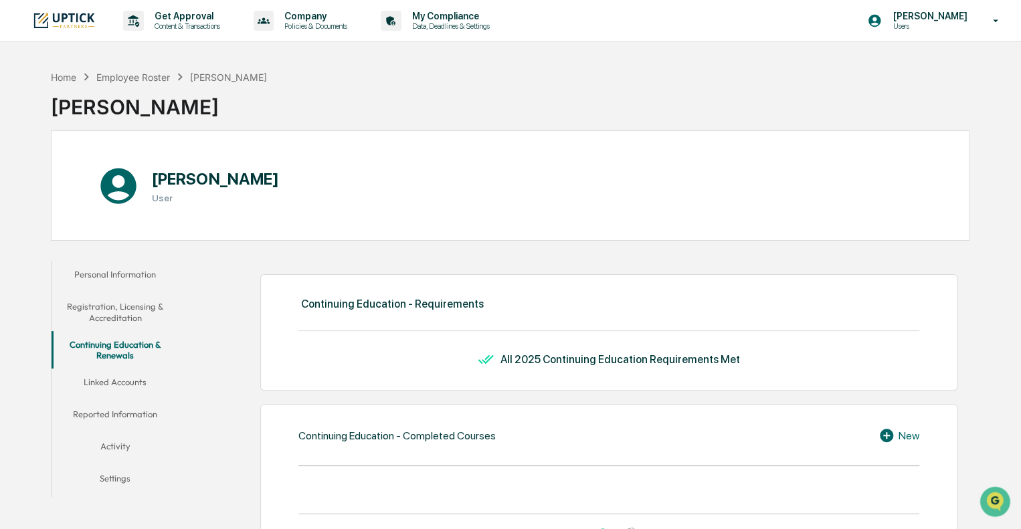
click at [119, 382] on button "Linked Accounts" at bounding box center [116, 385] width 128 height 32
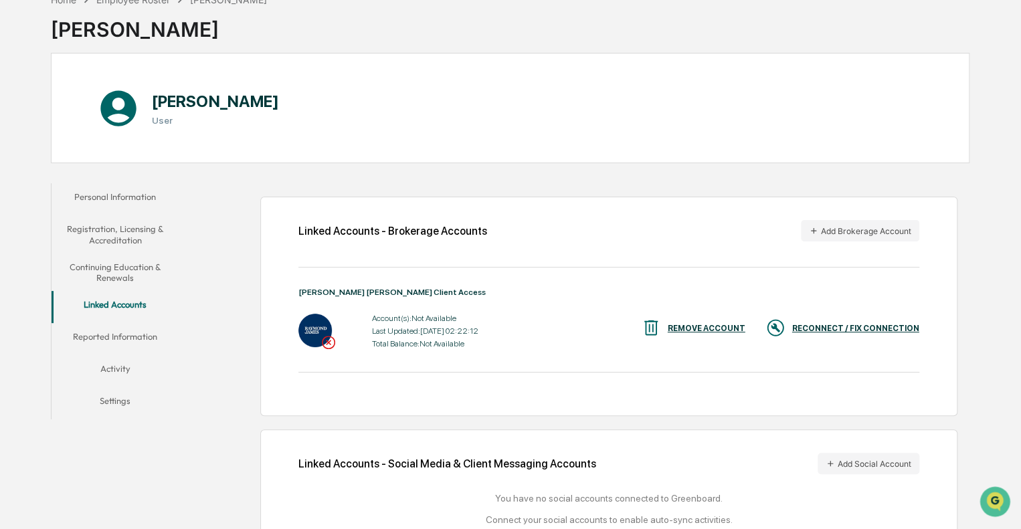
scroll to position [102, 0]
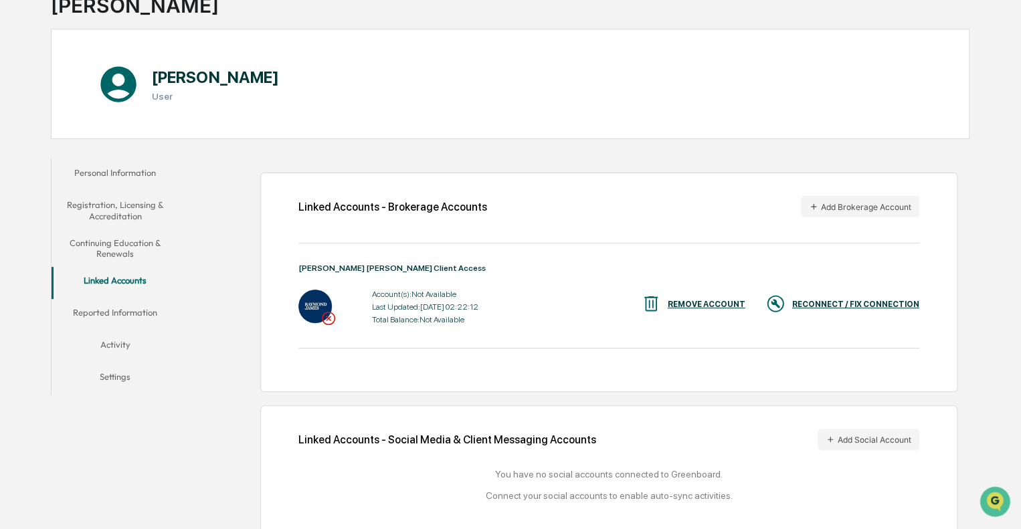
click at [833, 300] on div "RECONNECT / FIX CONNECTION" at bounding box center [855, 304] width 127 height 9
click at [863, 210] on button "Add Brokerage Account" at bounding box center [860, 206] width 118 height 21
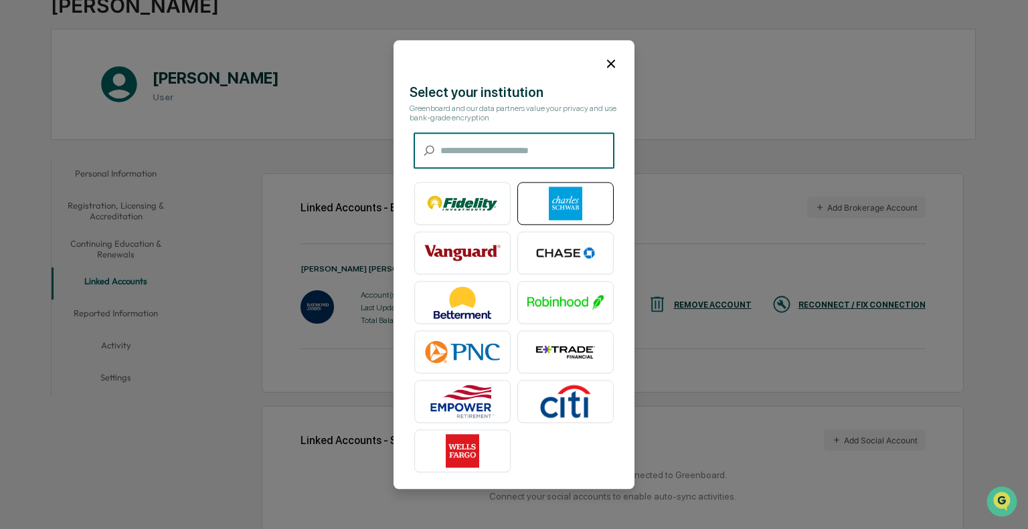
click at [567, 202] on img at bounding box center [565, 203] width 76 height 33
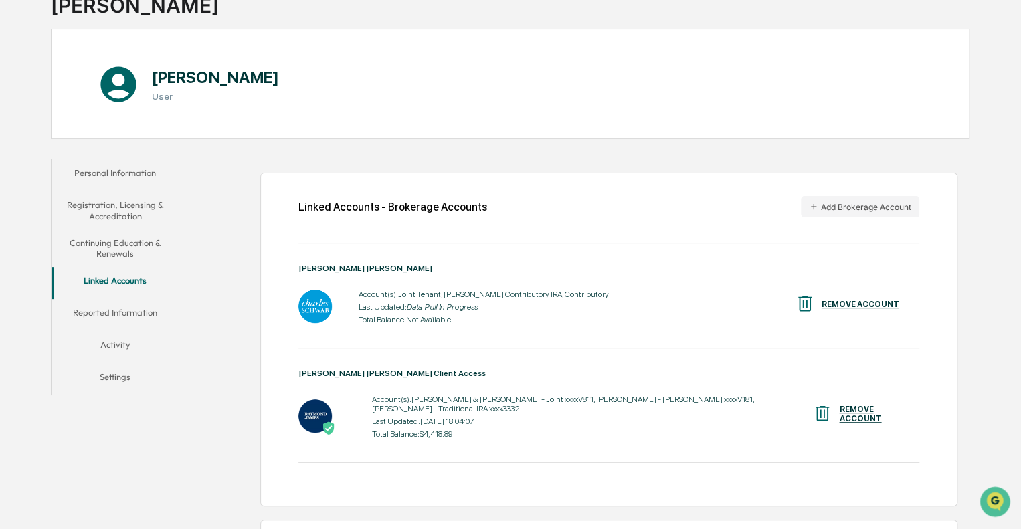
scroll to position [225, 0]
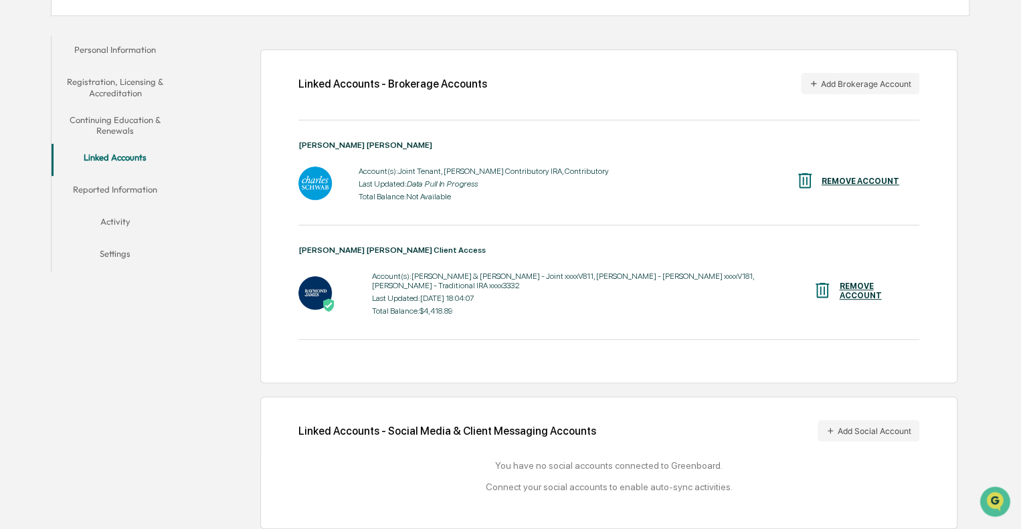
click at [120, 189] on button "Reported Information" at bounding box center [116, 192] width 128 height 32
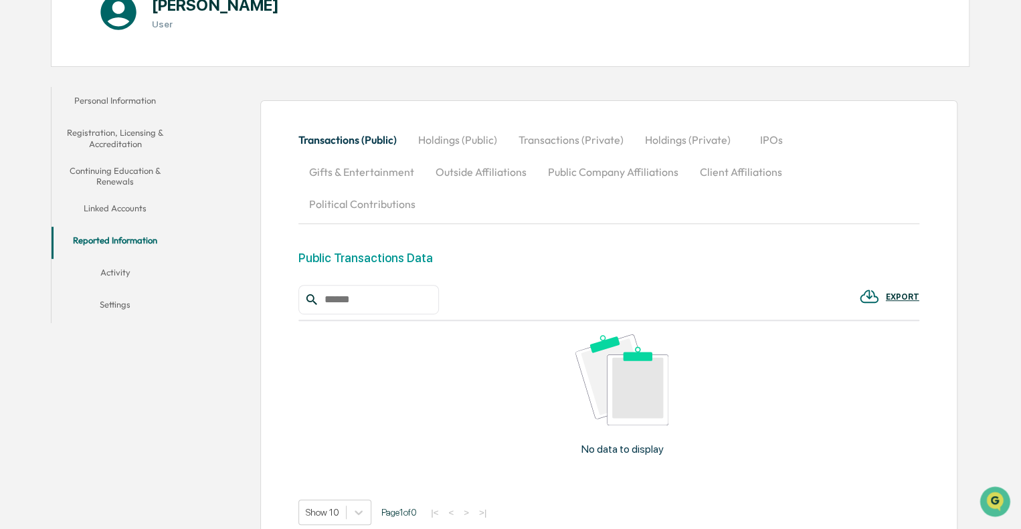
scroll to position [225, 0]
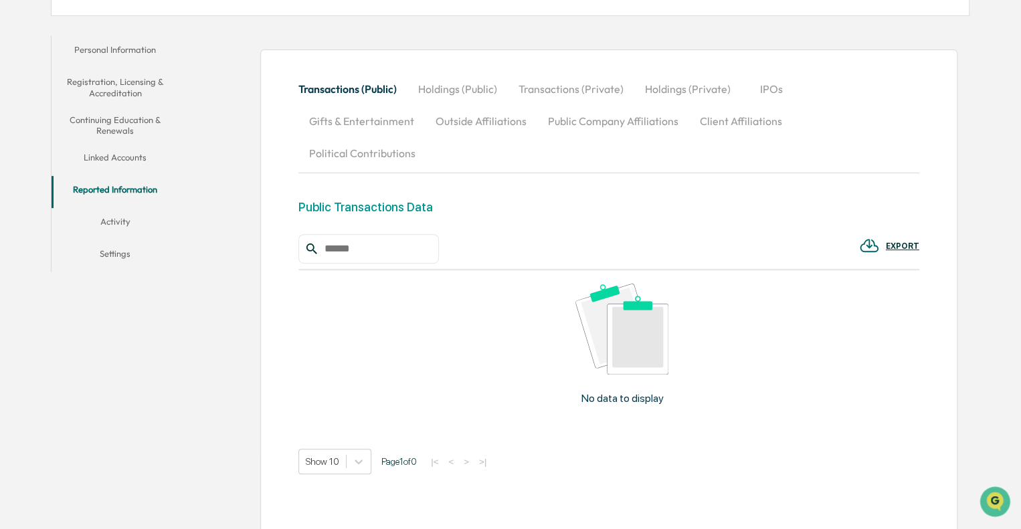
click at [470, 89] on button "Holdings (Public)" at bounding box center [458, 89] width 100 height 32
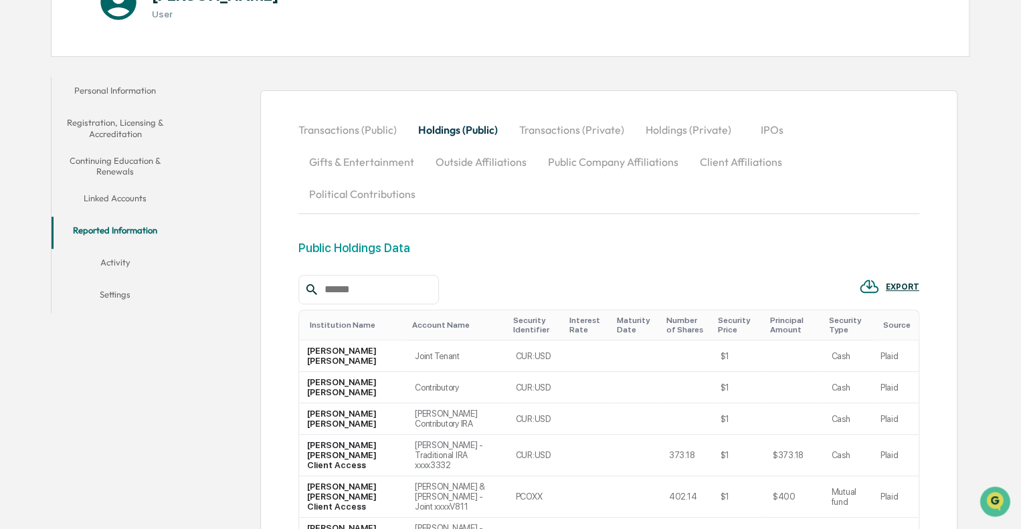
scroll to position [177, 0]
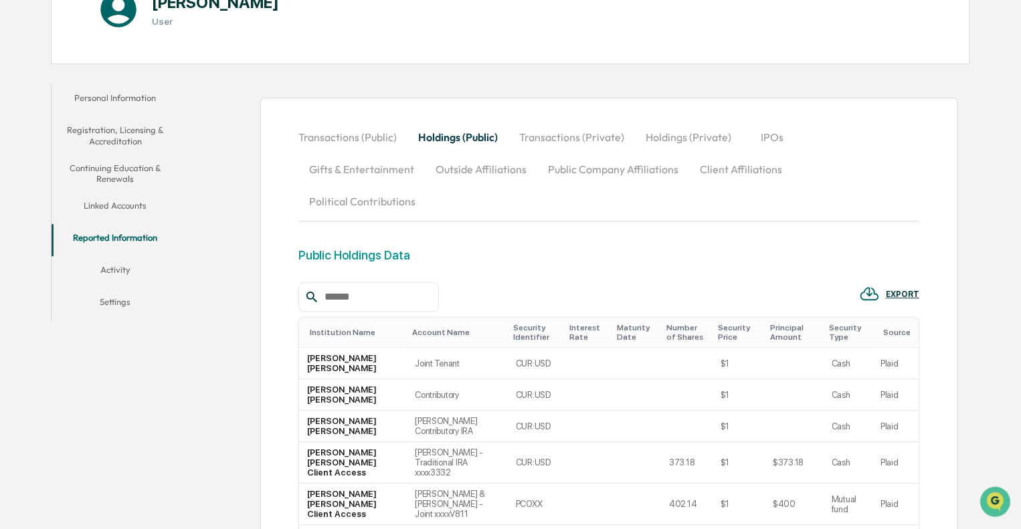
click at [591, 136] on button "Transactions (Private)" at bounding box center [572, 137] width 126 height 32
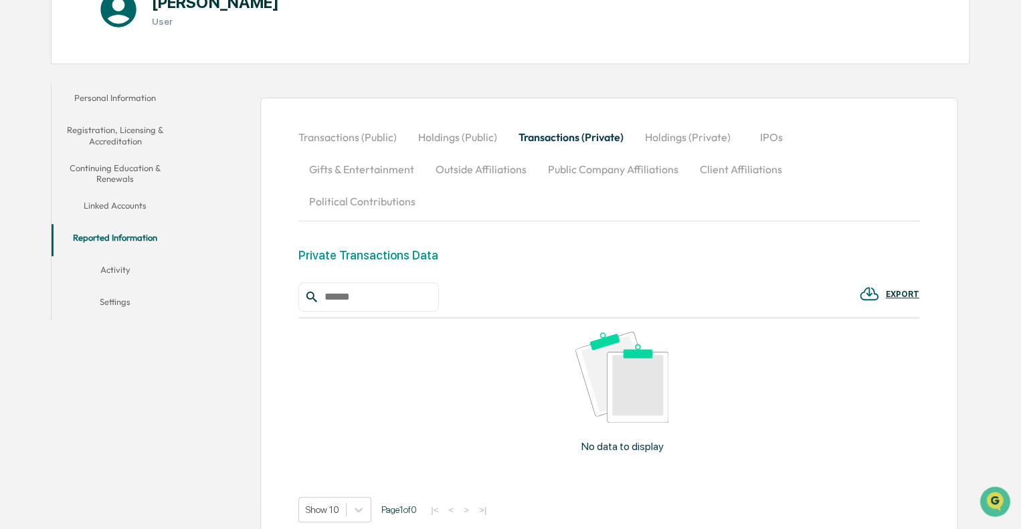
click at [676, 139] on button "Holdings (Private)" at bounding box center [687, 137] width 107 height 32
click at [355, 158] on button "Gifts & Entertainment" at bounding box center [361, 169] width 126 height 32
click at [468, 180] on button "Outside Affiliations" at bounding box center [482, 169] width 112 height 32
click at [592, 173] on button "Public Company Affiliations" at bounding box center [613, 169] width 152 height 32
click at [744, 176] on button "Client Affiliations" at bounding box center [741, 169] width 104 height 32
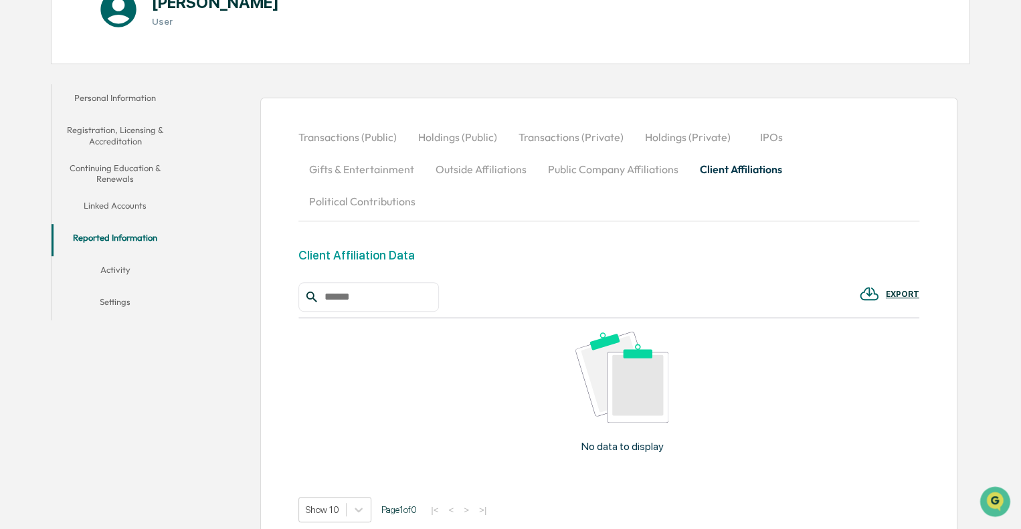
click at [426, 185] on button "Political Contributions" at bounding box center [362, 201] width 128 height 32
click at [324, 135] on button "Transactions (Public)" at bounding box center [352, 137] width 109 height 32
click at [478, 179] on button "Outside Affiliations" at bounding box center [481, 169] width 112 height 32
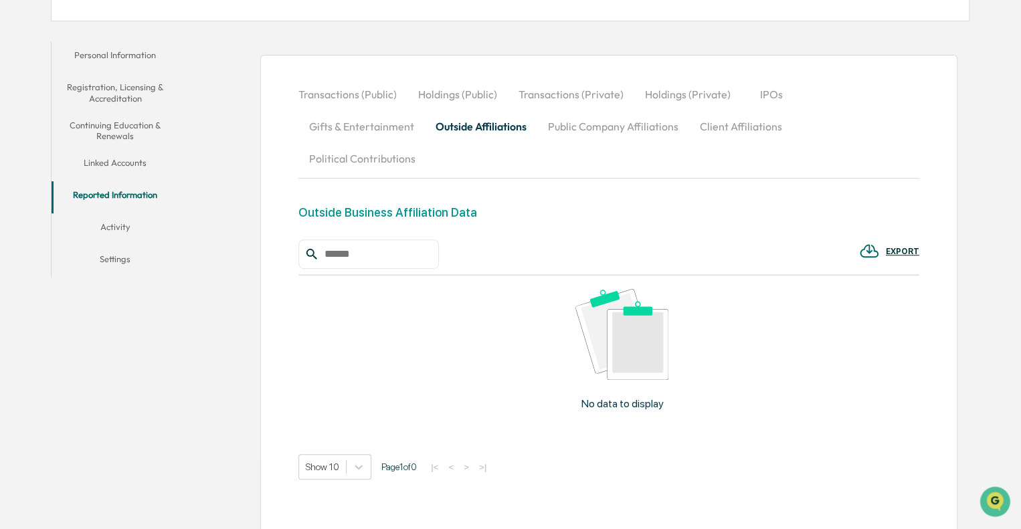
scroll to position [229, 0]
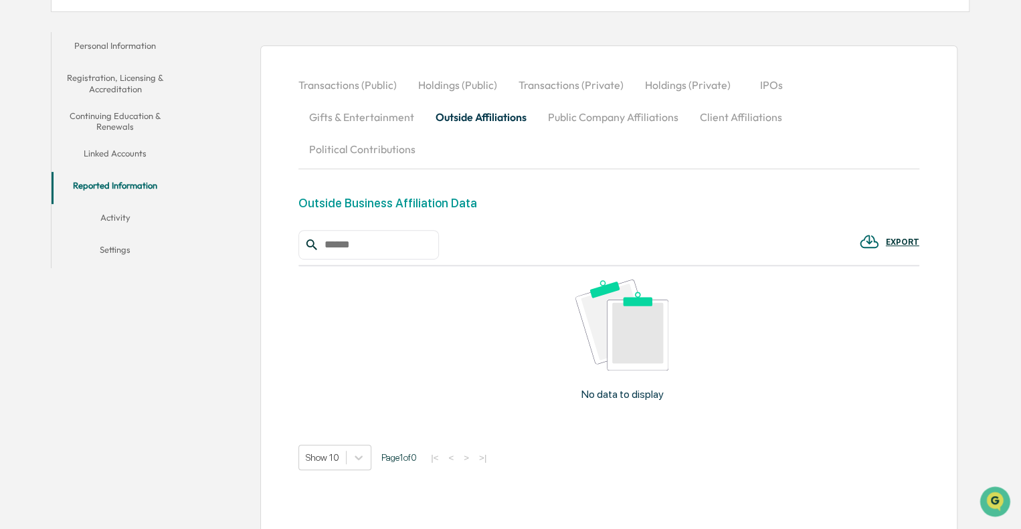
click at [605, 121] on button "Public Company Affiliations" at bounding box center [613, 117] width 152 height 32
click at [576, 82] on button "Transactions (Private)" at bounding box center [571, 85] width 126 height 32
click at [713, 128] on button "Client Affiliations" at bounding box center [741, 117] width 104 height 32
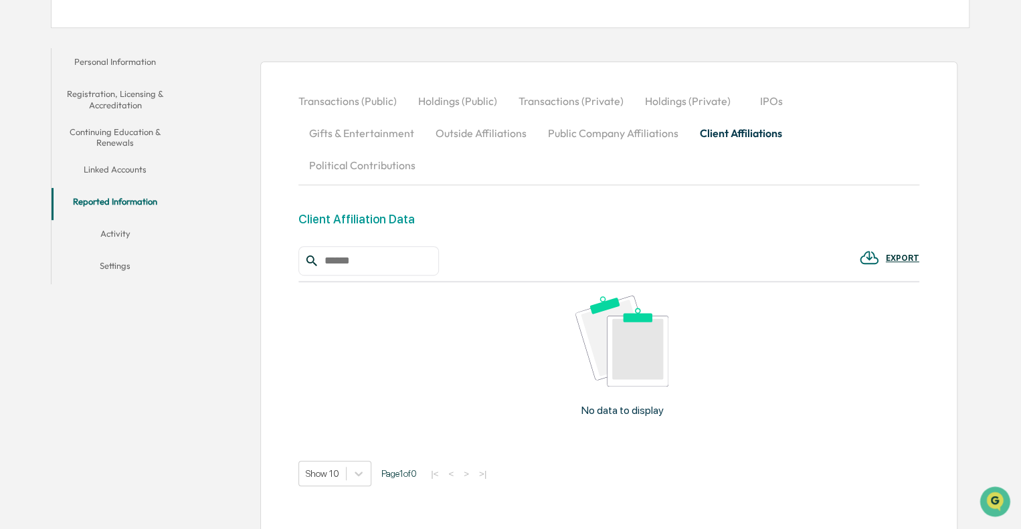
scroll to position [223, 0]
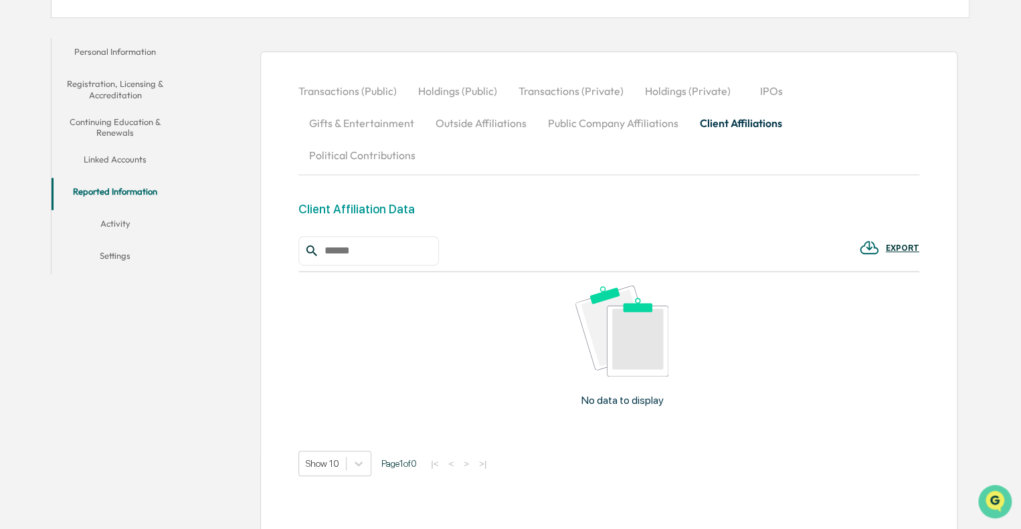
click at [1000, 499] on img "Open customer support" at bounding box center [994, 502] width 33 height 27
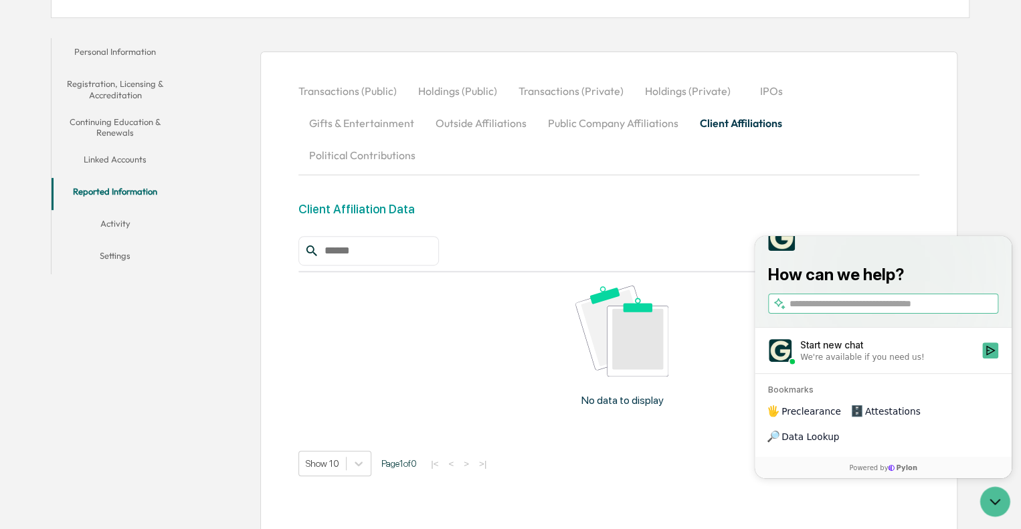
click at [681, 416] on div "EXPORT No data to display Show 10 Page 1 of 0 |< < > >|" at bounding box center [608, 356] width 621 height 240
click at [103, 230] on button "Activity" at bounding box center [116, 226] width 128 height 32
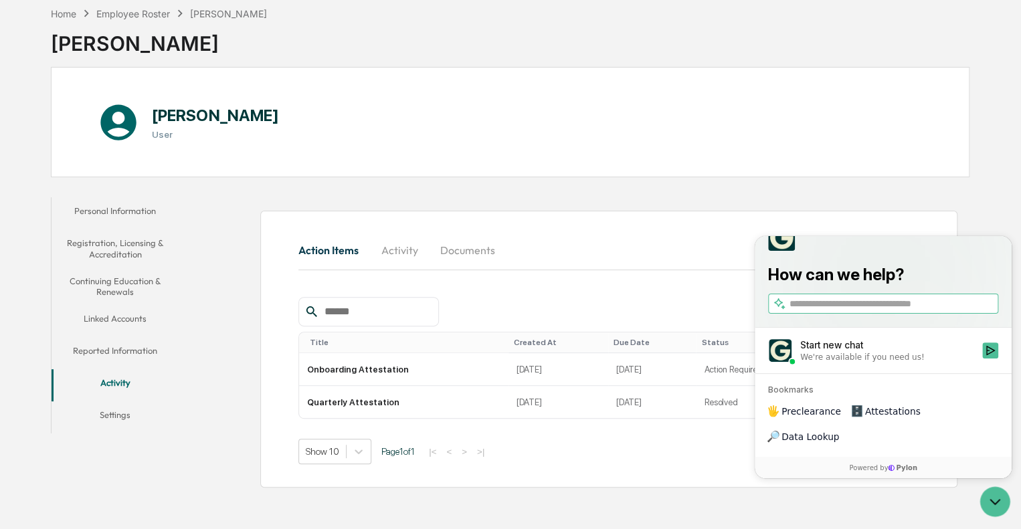
click at [246, 311] on div "Action Items Activity Documents Title Created At Due Date Status Onboarding Att…" at bounding box center [578, 343] width 784 height 304
click at [989, 513] on icon "Open customer support" at bounding box center [994, 501] width 33 height 33
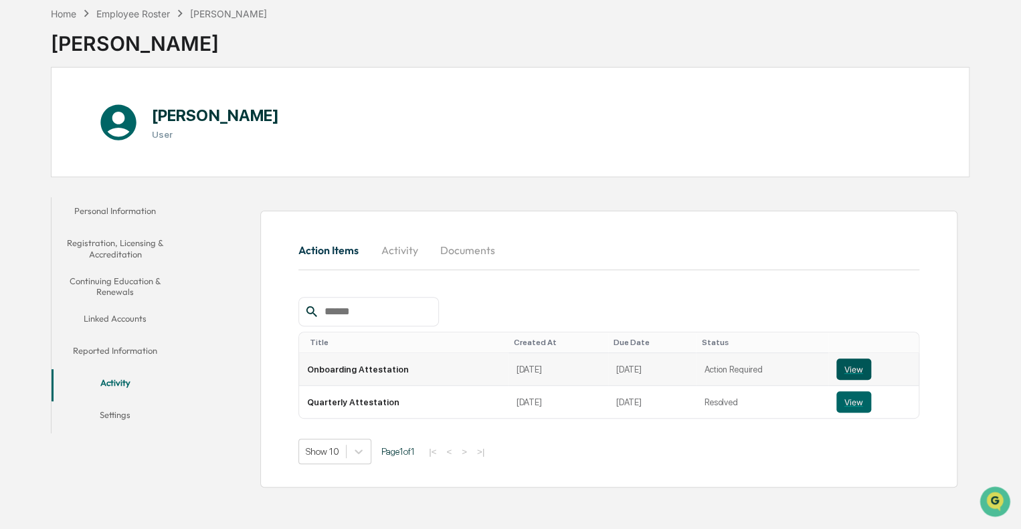
click at [845, 367] on button "View" at bounding box center [854, 369] width 35 height 21
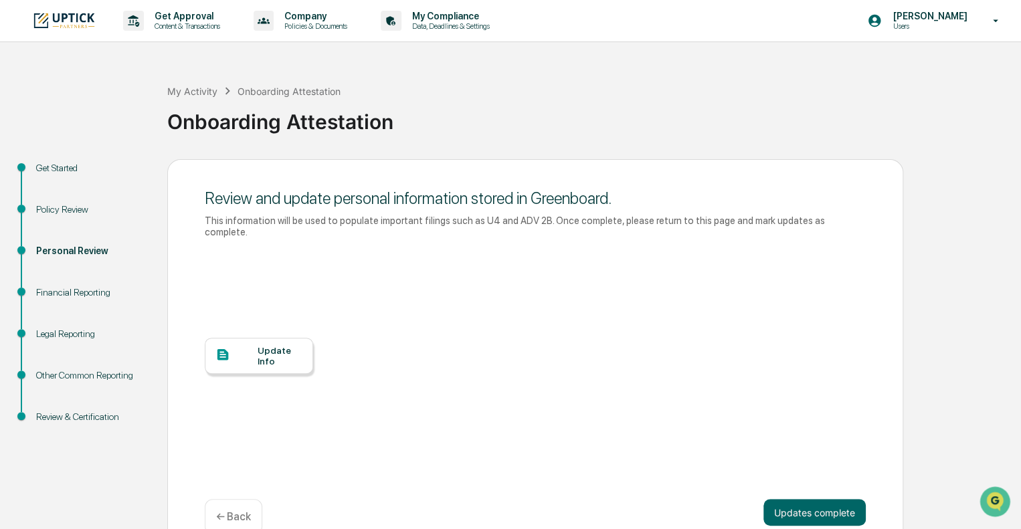
click at [264, 345] on div "Update Info" at bounding box center [280, 355] width 45 height 21
click at [800, 500] on button "Updates complete" at bounding box center [815, 512] width 102 height 27
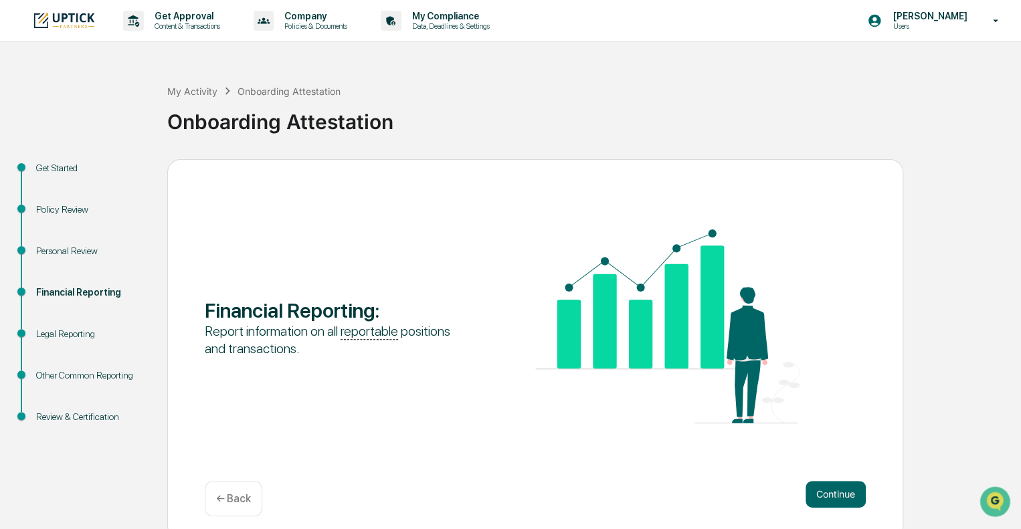
scroll to position [9, 0]
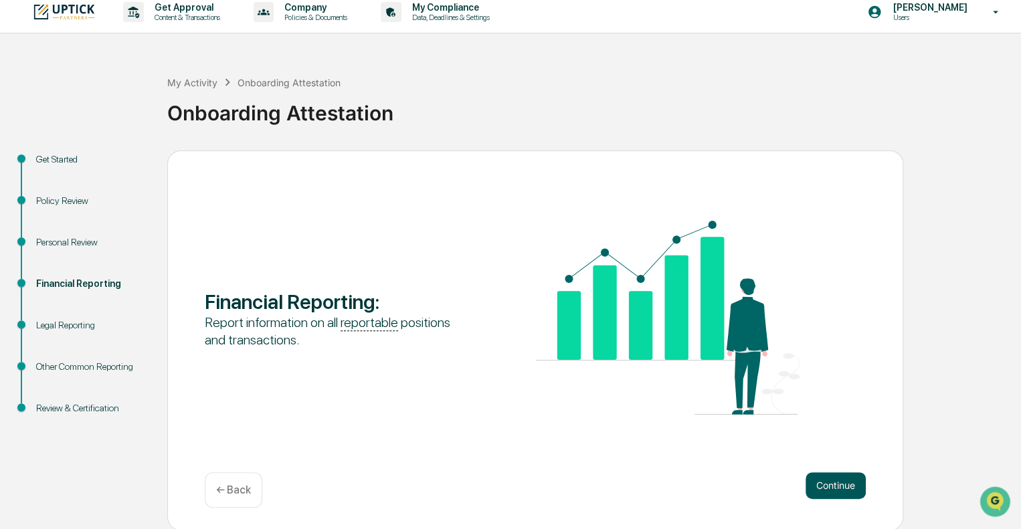
click at [825, 493] on button "Continue" at bounding box center [836, 485] width 60 height 27
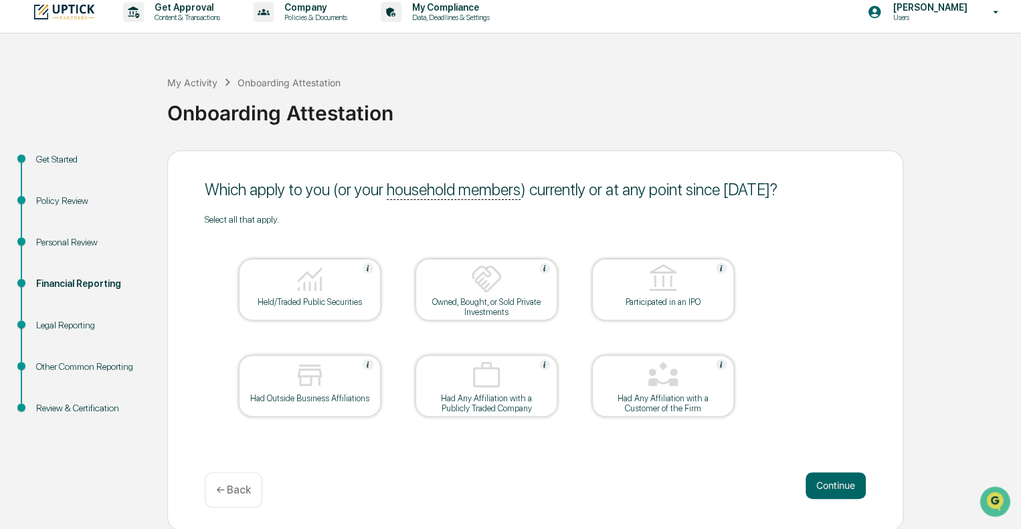
click at [327, 303] on div "Held/Traded Public Securities" at bounding box center [310, 302] width 120 height 10
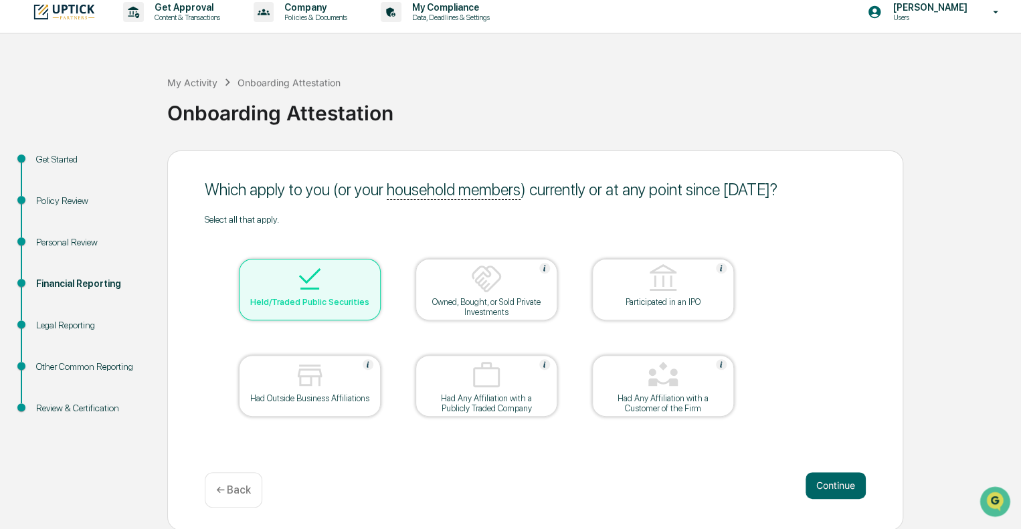
click at [316, 383] on img at bounding box center [310, 375] width 32 height 32
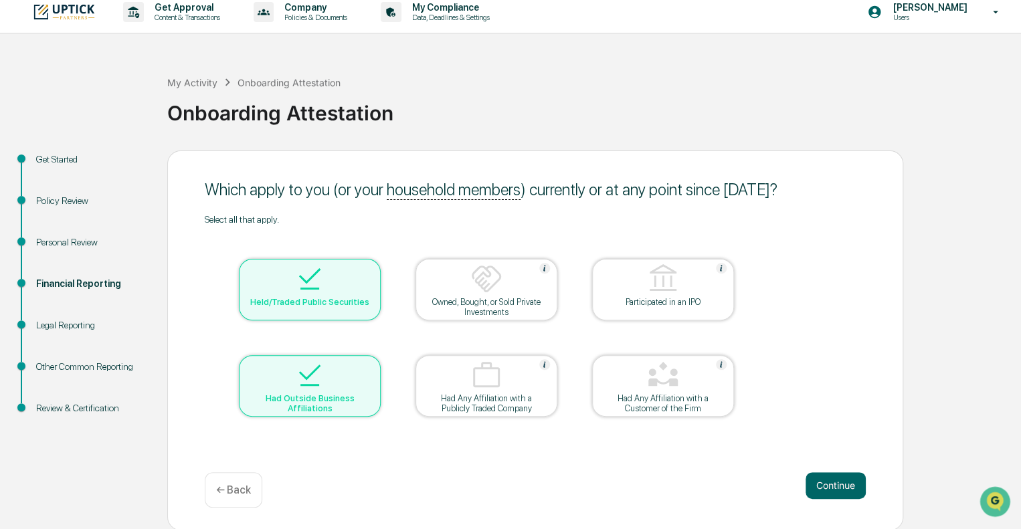
click at [316, 383] on img at bounding box center [310, 375] width 32 height 32
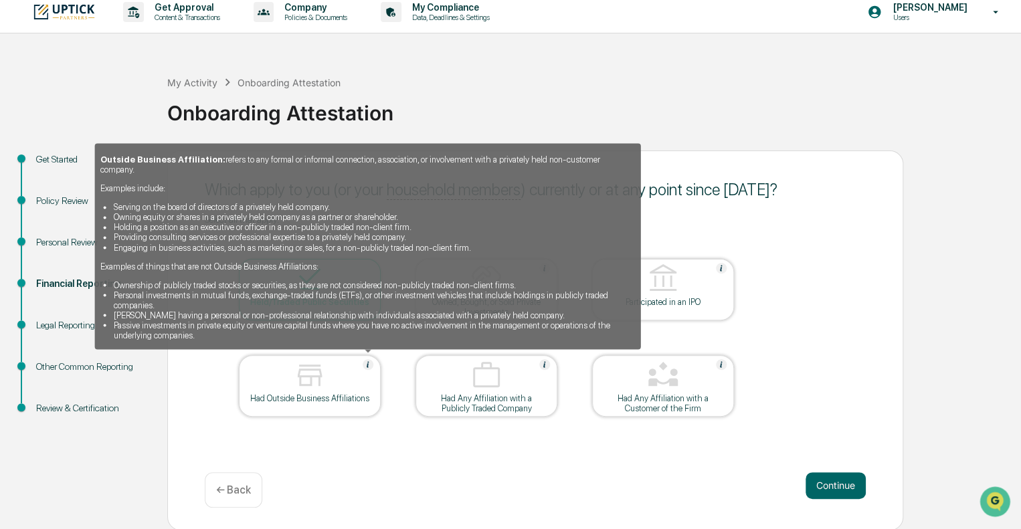
click at [366, 363] on img at bounding box center [368, 364] width 11 height 11
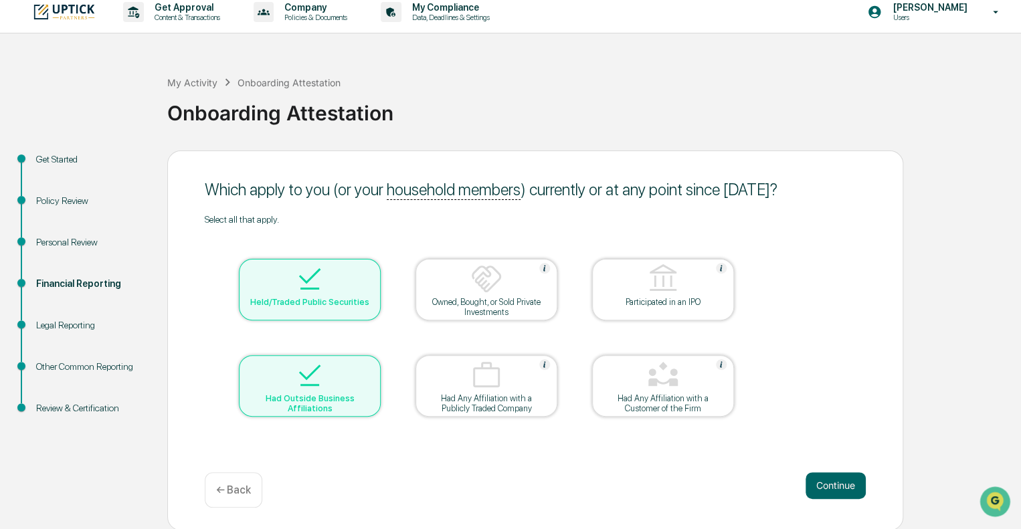
click at [366, 363] on div at bounding box center [310, 376] width 134 height 34
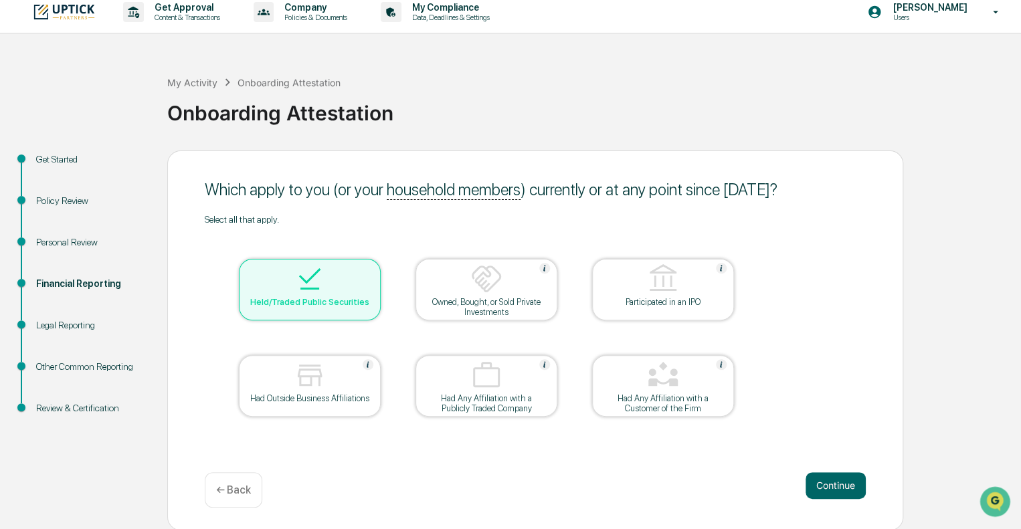
click at [333, 291] on div at bounding box center [310, 280] width 134 height 34
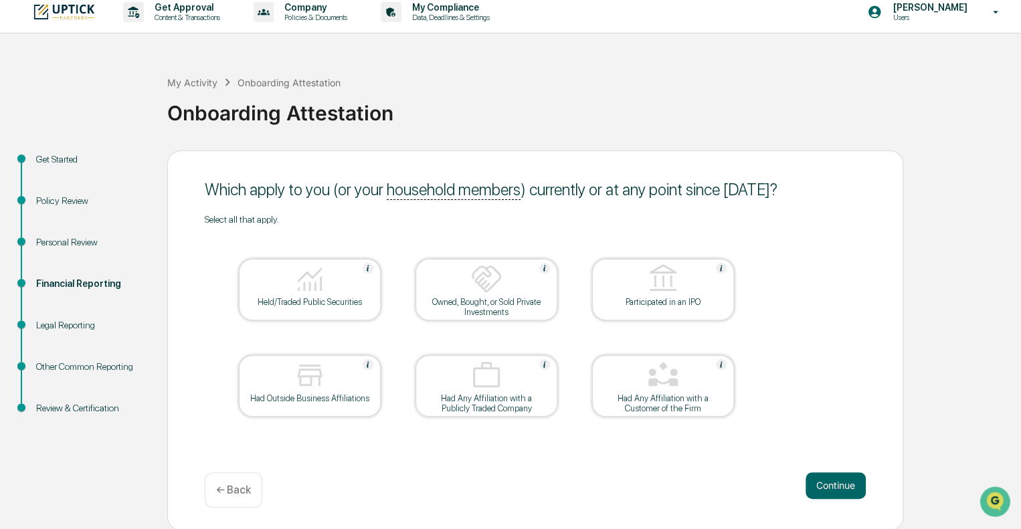
click at [282, 288] on div at bounding box center [310, 280] width 134 height 34
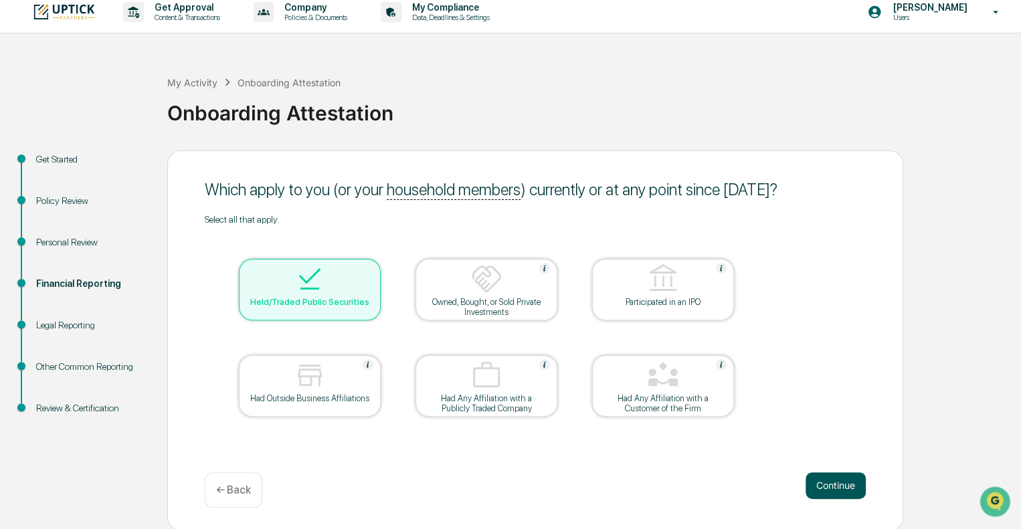
click at [820, 483] on button "Continue" at bounding box center [836, 485] width 60 height 27
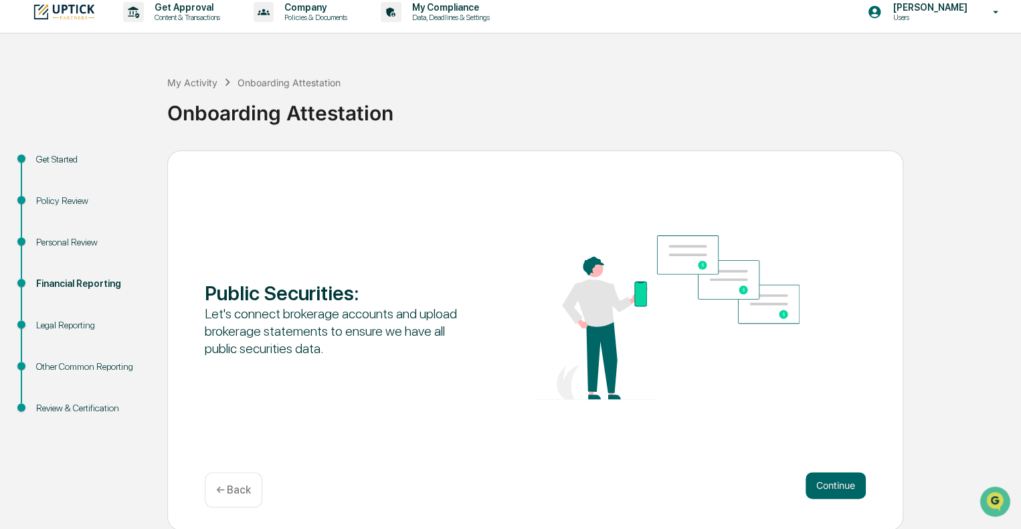
click at [820, 483] on button "Continue" at bounding box center [836, 485] width 60 height 27
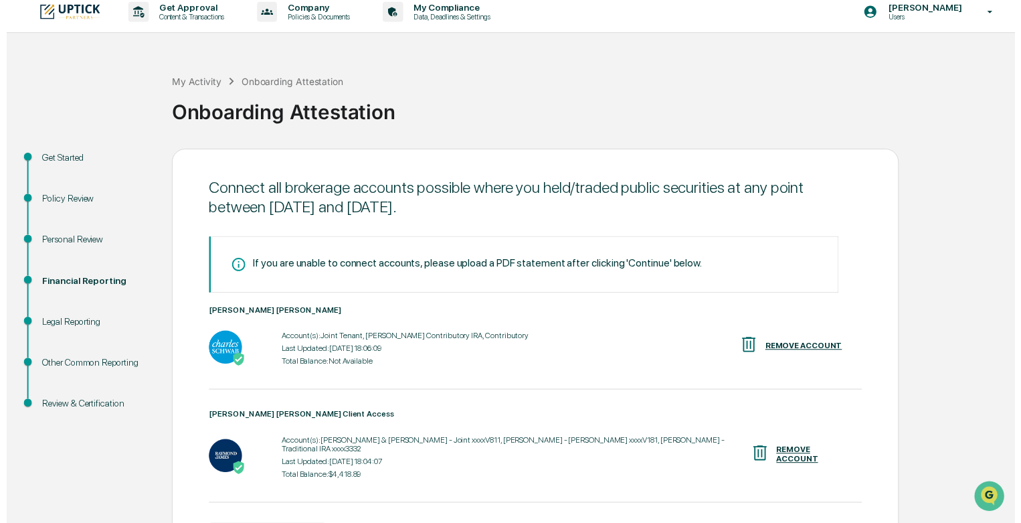
scroll to position [92, 0]
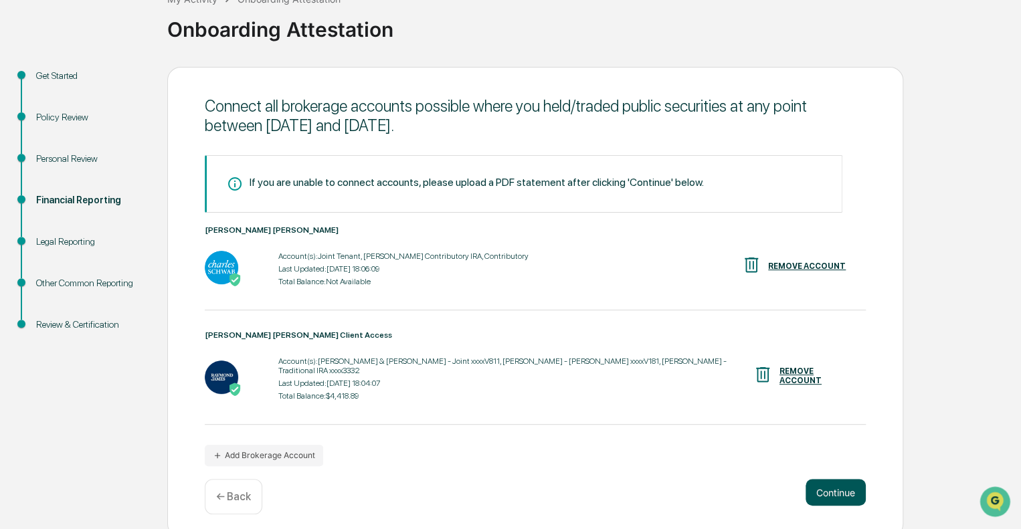
click at [841, 483] on button "Continue" at bounding box center [836, 492] width 60 height 27
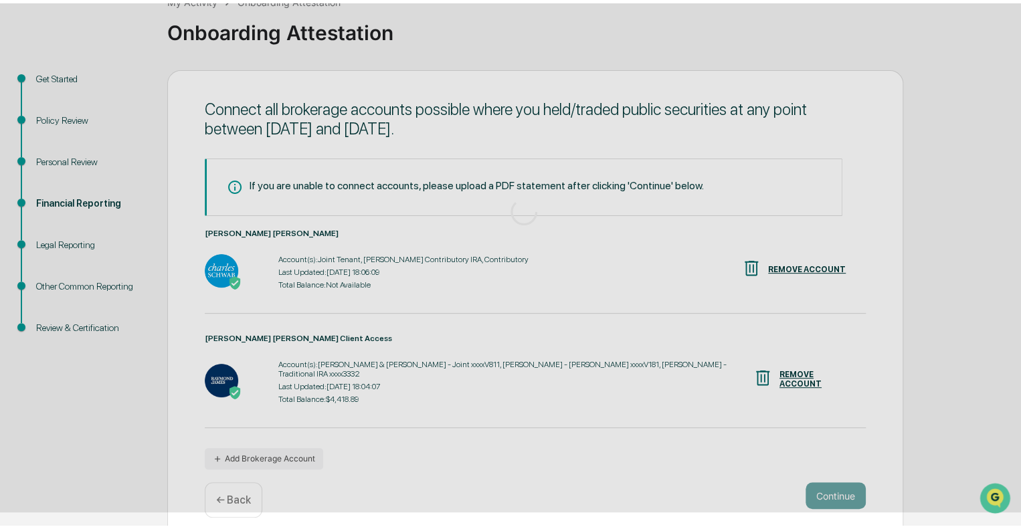
scroll to position [9, 0]
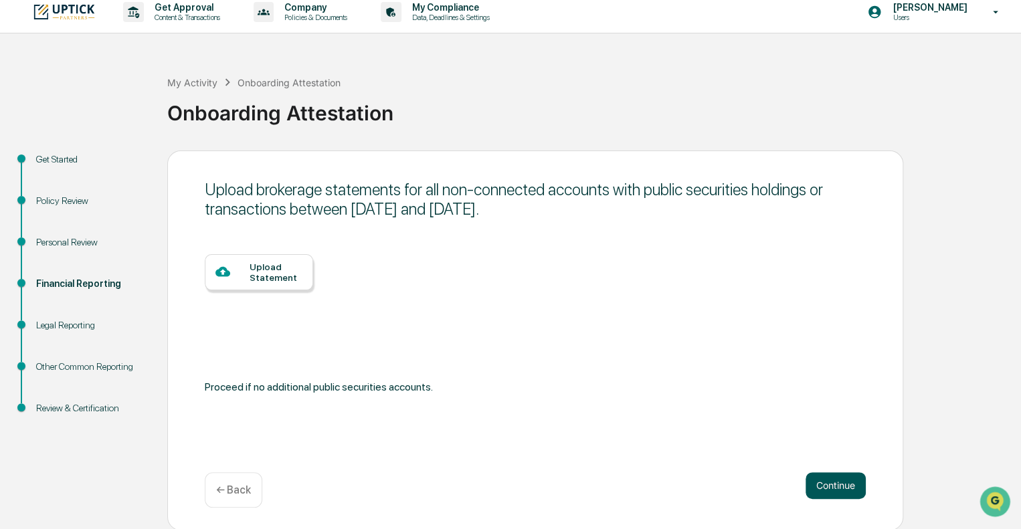
click at [825, 487] on button "Continue" at bounding box center [836, 485] width 60 height 27
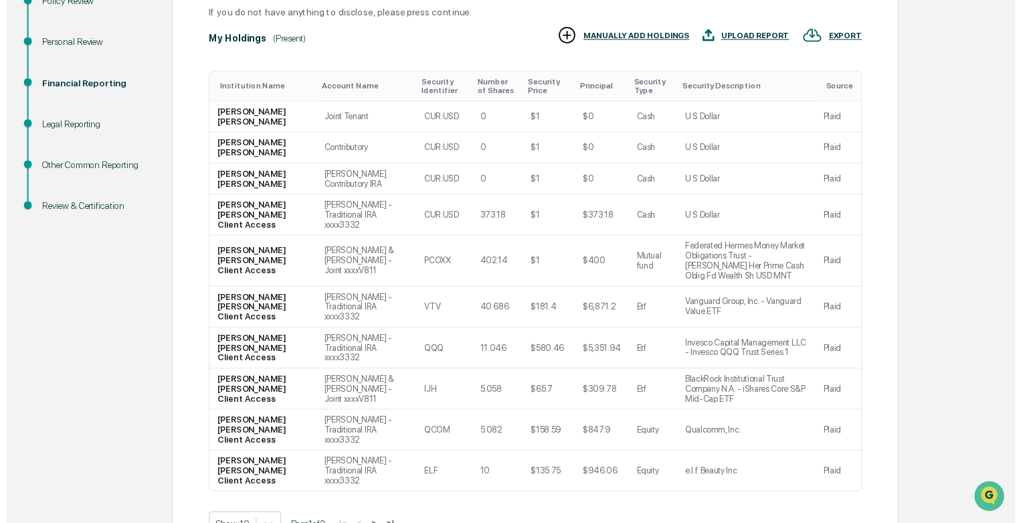
scroll to position [254, 0]
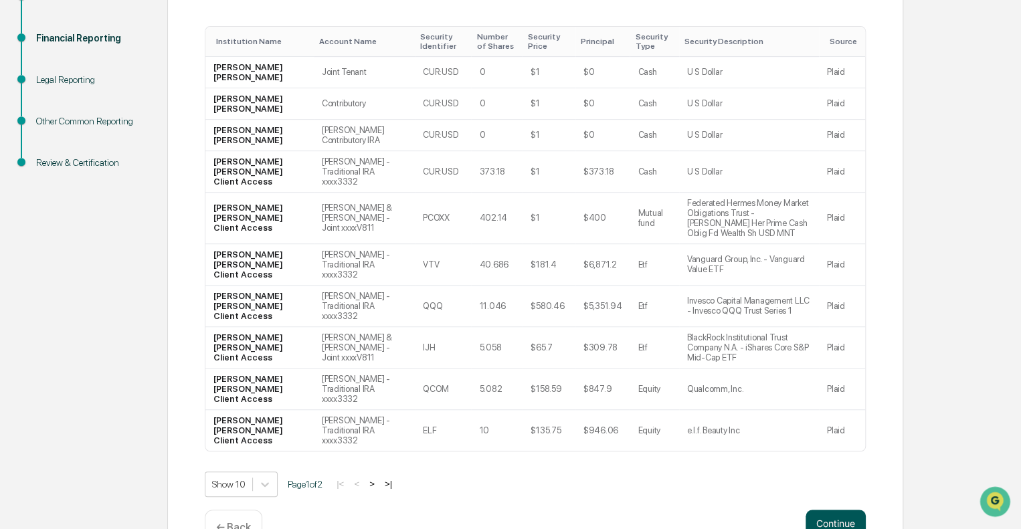
click at [849, 510] on button "Continue" at bounding box center [836, 523] width 60 height 27
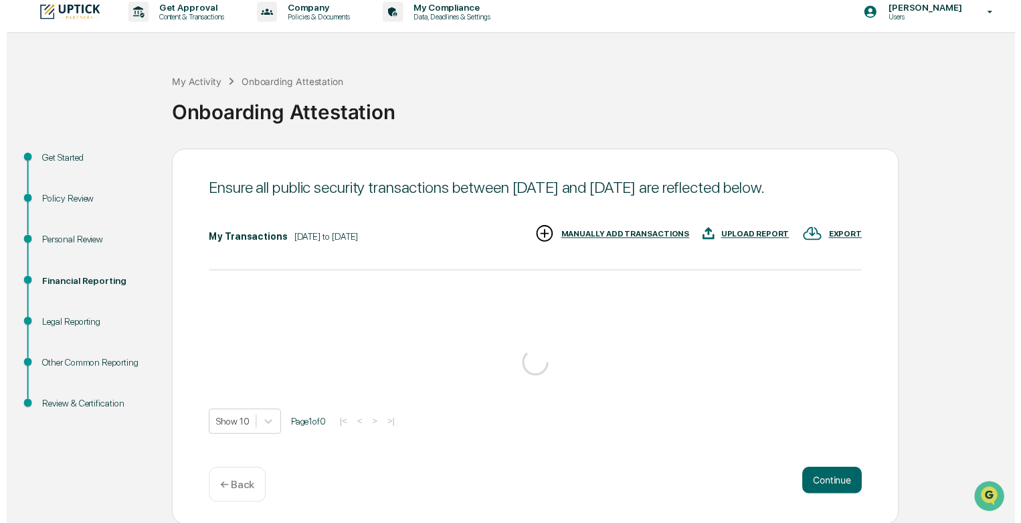
scroll to position [32, 0]
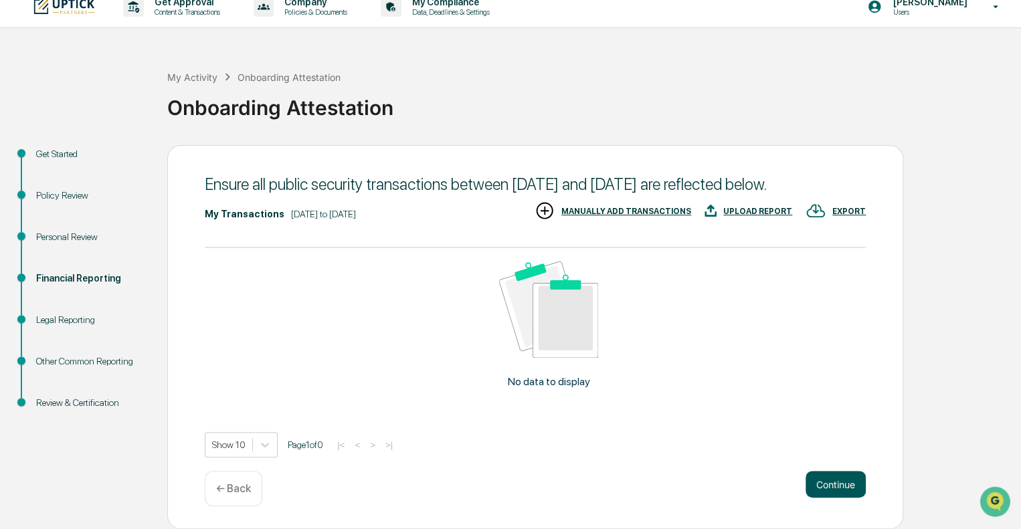
click at [831, 484] on button "Continue" at bounding box center [836, 484] width 60 height 27
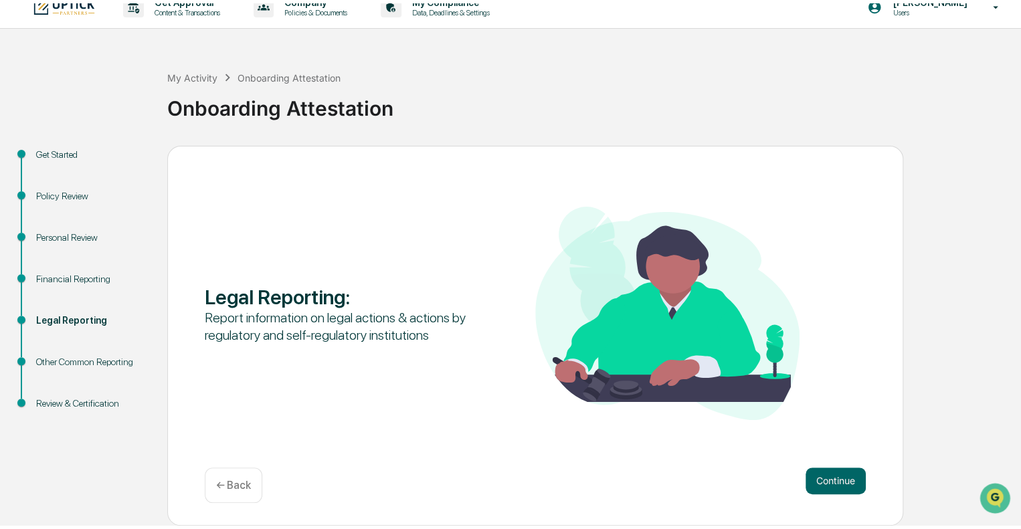
scroll to position [9, 0]
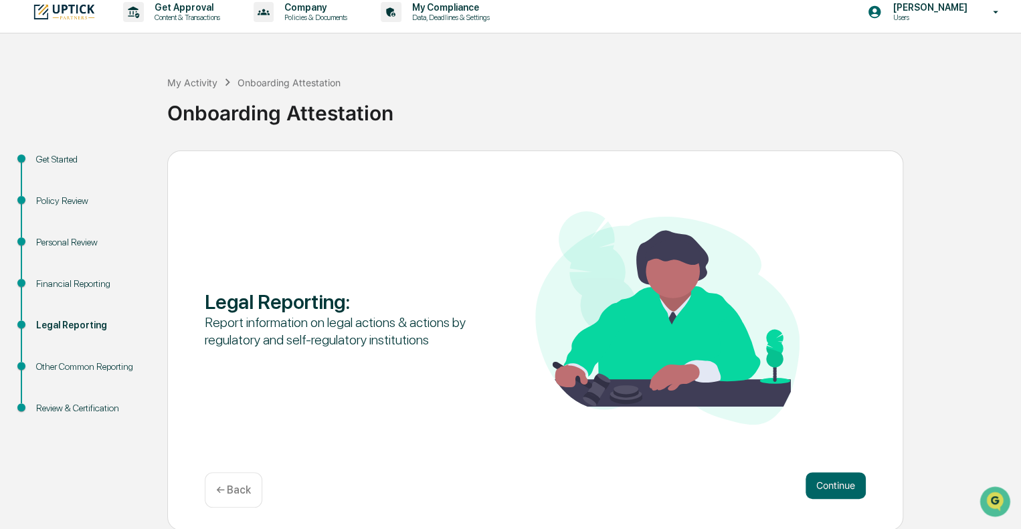
click at [254, 479] on div "← Back" at bounding box center [234, 489] width 58 height 35
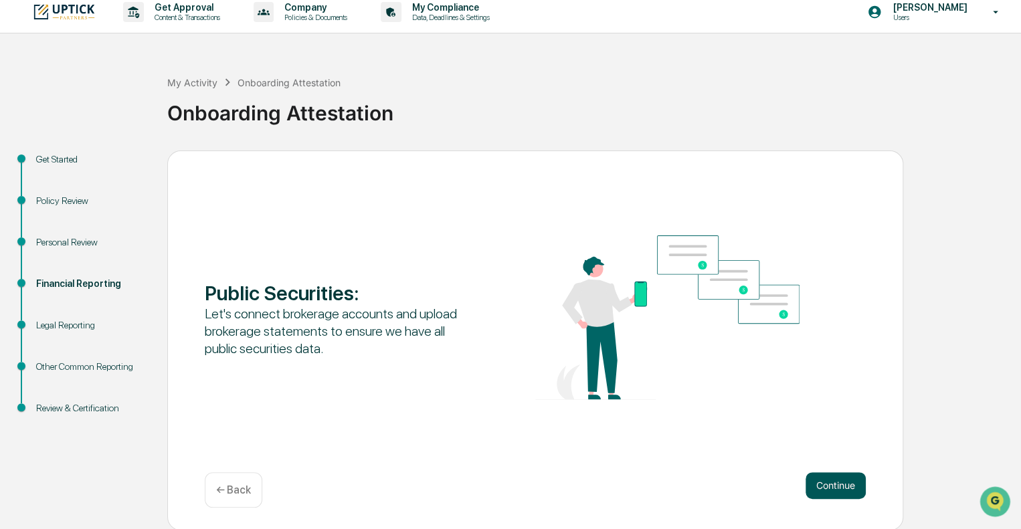
click at [839, 489] on button "Continue" at bounding box center [836, 485] width 60 height 27
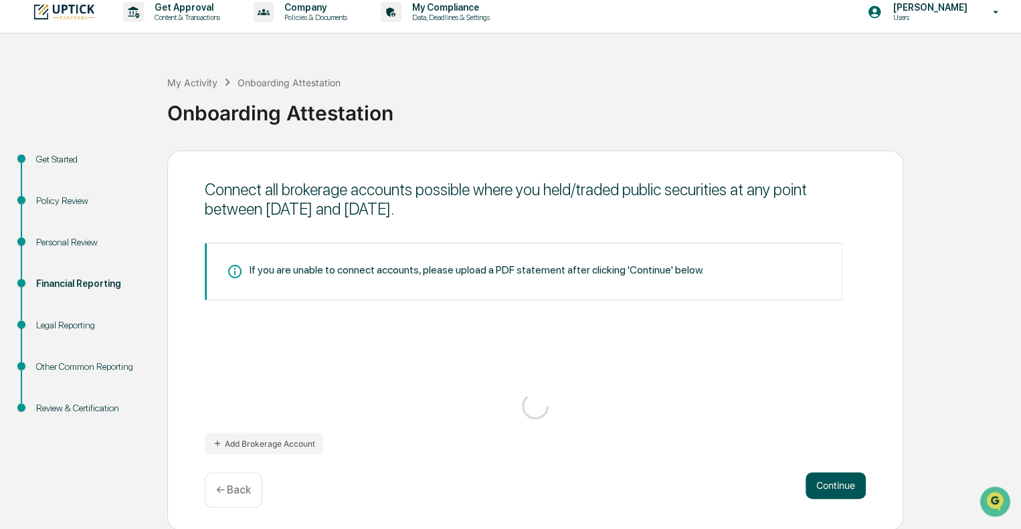
click at [838, 488] on div "Connect all brokerage accounts possible where you held/traded public securities…" at bounding box center [535, 341] width 736 height 380
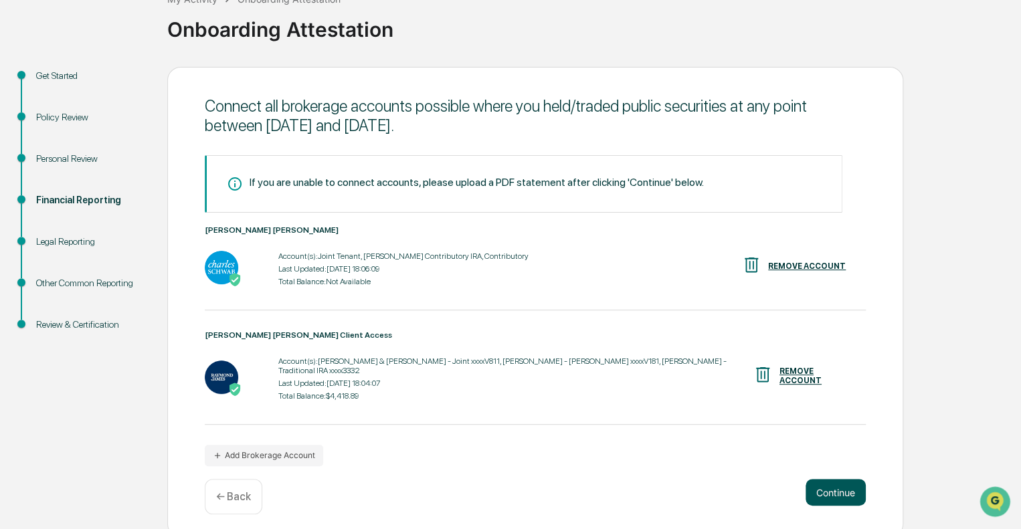
click at [825, 484] on button "Continue" at bounding box center [836, 492] width 60 height 27
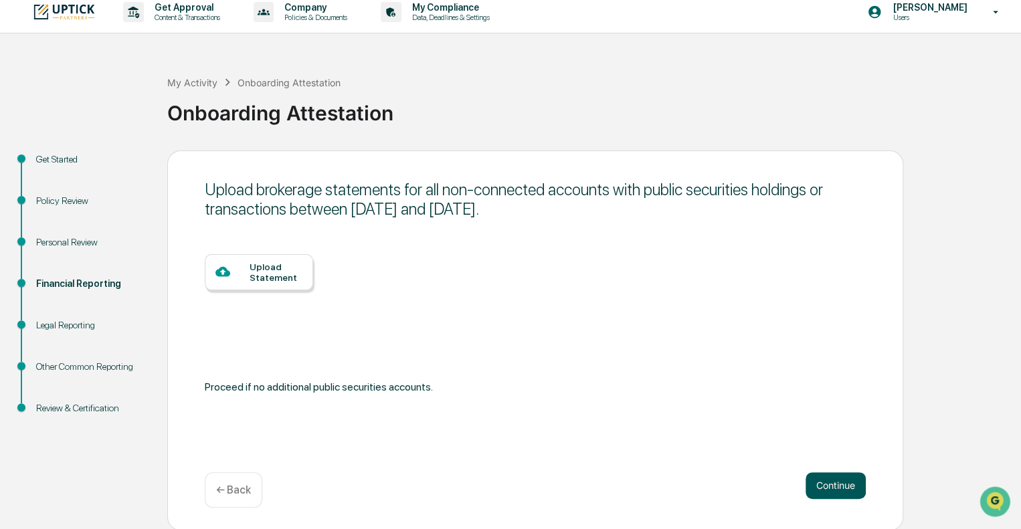
click at [825, 484] on button "Continue" at bounding box center [836, 485] width 60 height 27
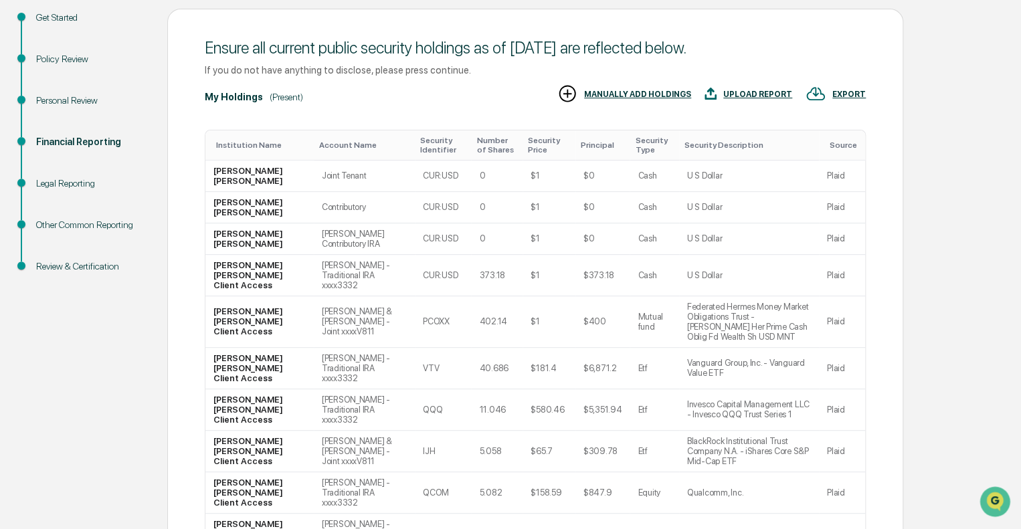
scroll to position [254, 0]
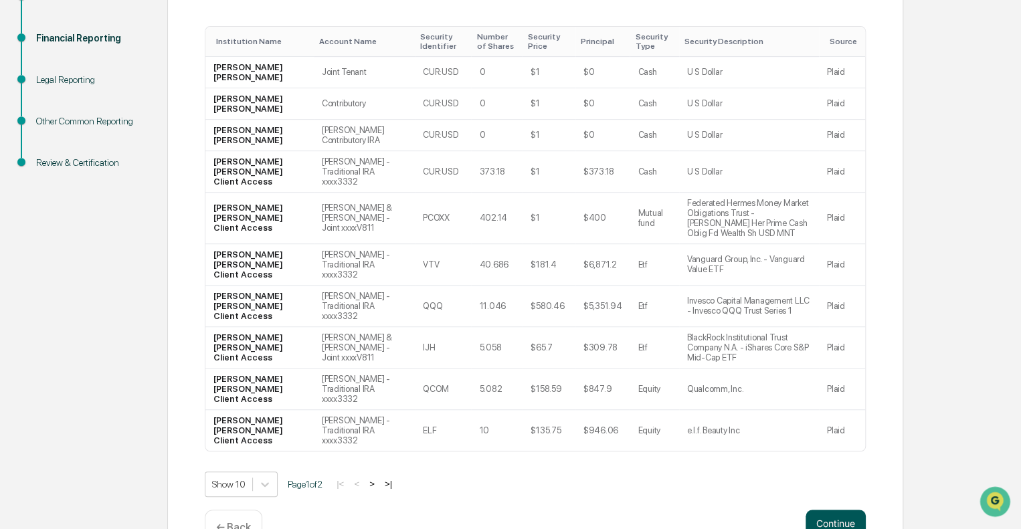
click at [849, 510] on button "Continue" at bounding box center [836, 523] width 60 height 27
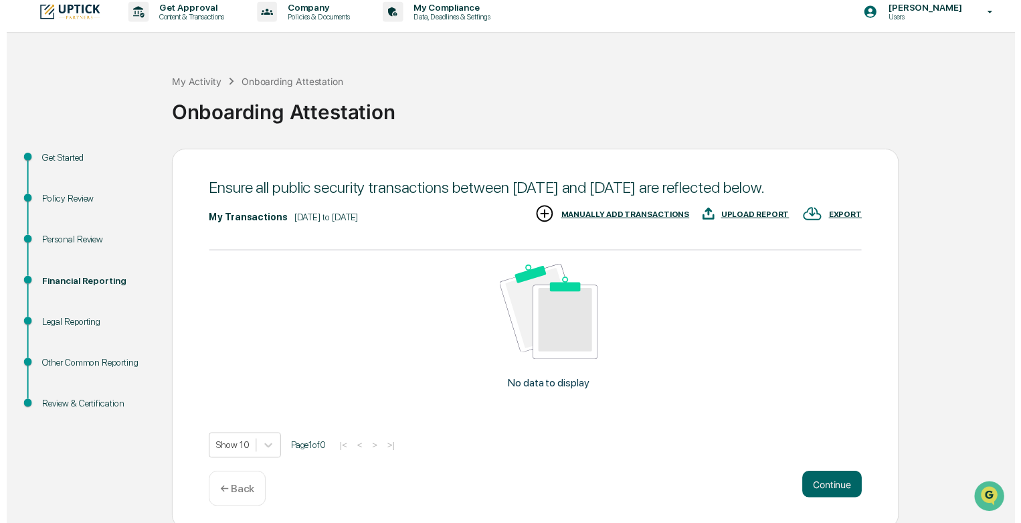
scroll to position [32, 0]
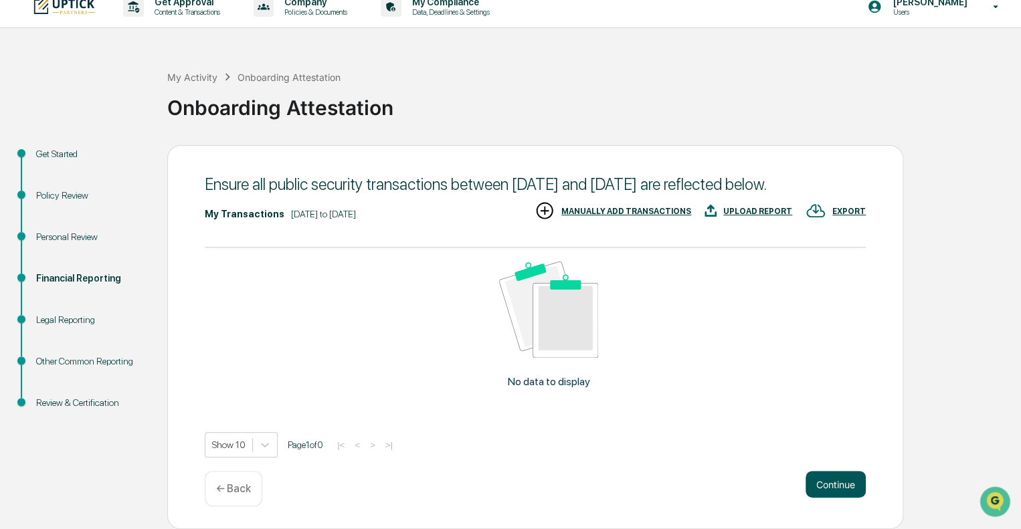
click at [827, 485] on button "Continue" at bounding box center [836, 484] width 60 height 27
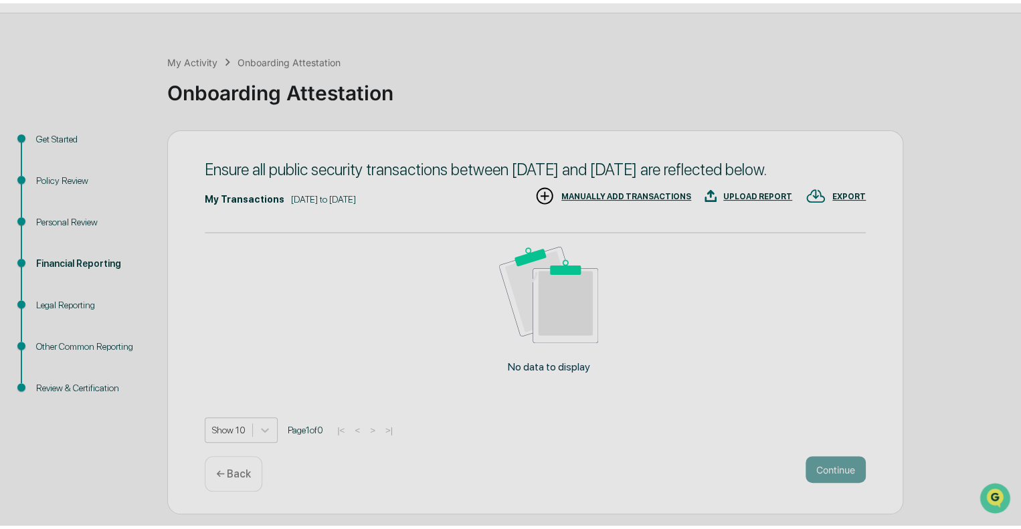
scroll to position [9, 0]
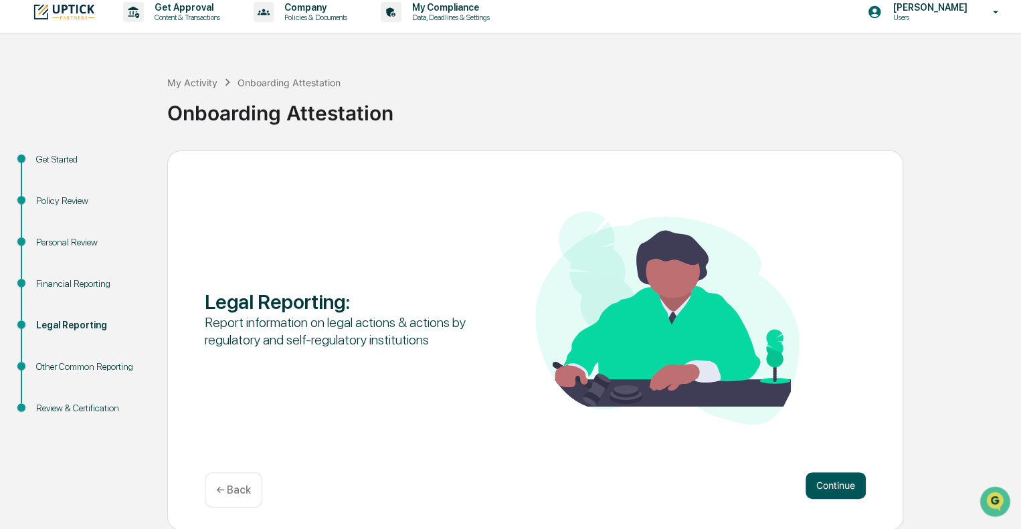
click at [844, 487] on button "Continue" at bounding box center [836, 485] width 60 height 27
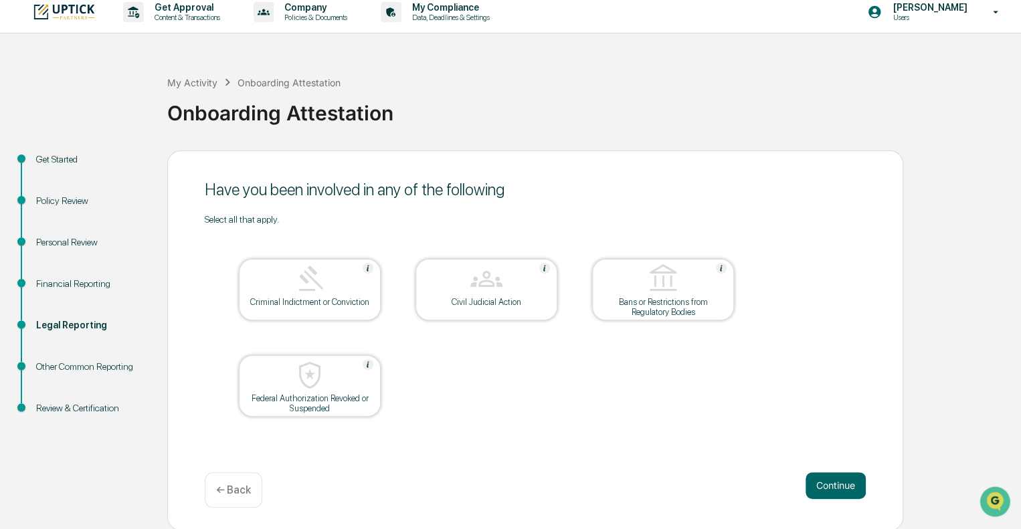
click at [844, 487] on button "Continue" at bounding box center [836, 485] width 60 height 27
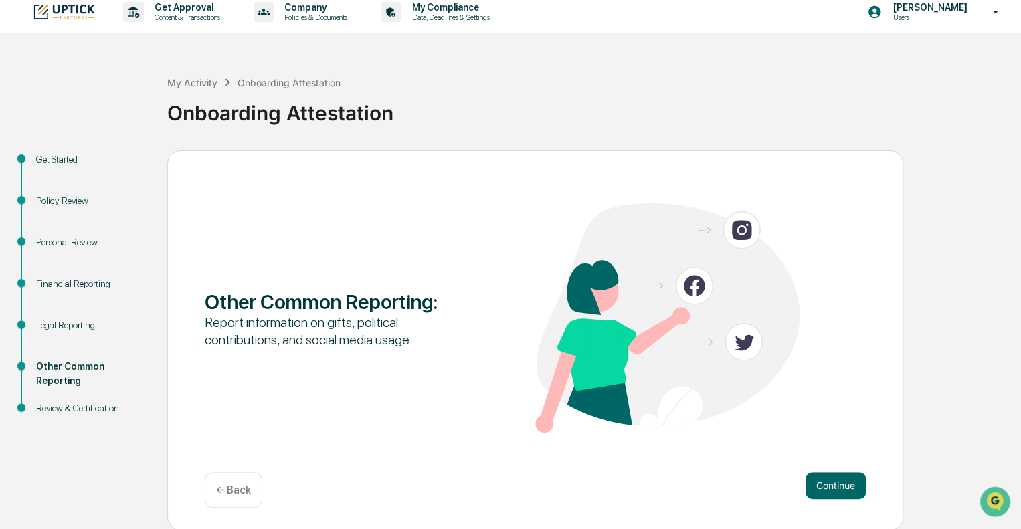
click at [844, 487] on button "Continue" at bounding box center [836, 485] width 60 height 27
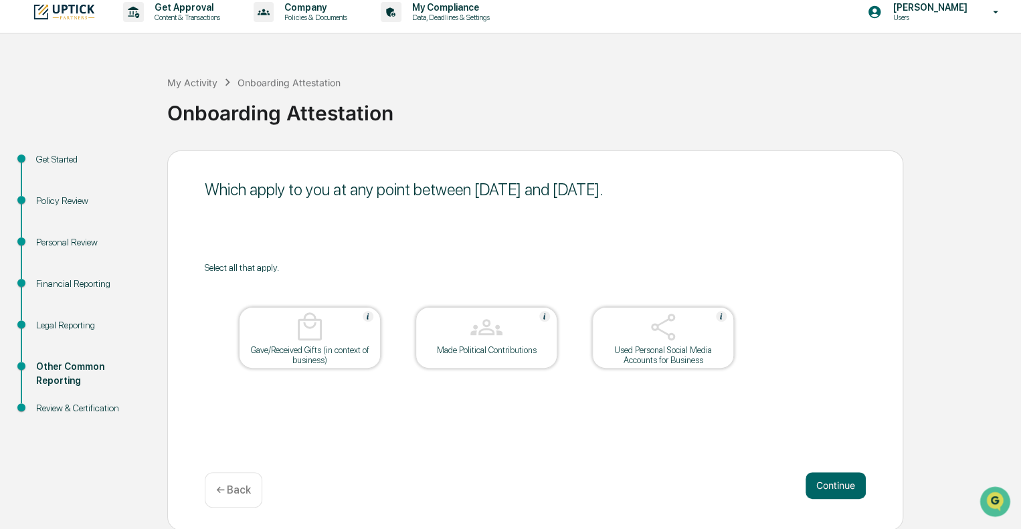
click at [844, 487] on button "Continue" at bounding box center [836, 485] width 60 height 27
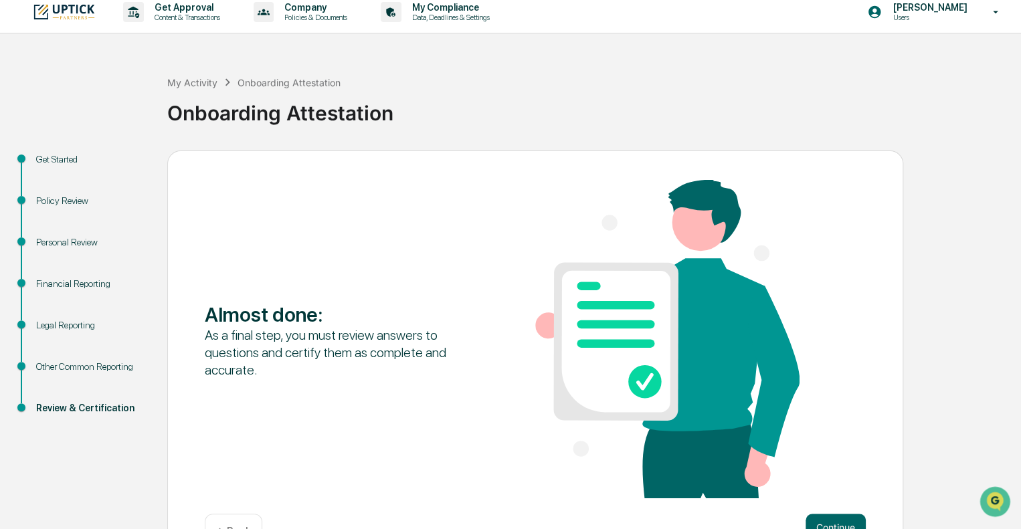
scroll to position [51, 0]
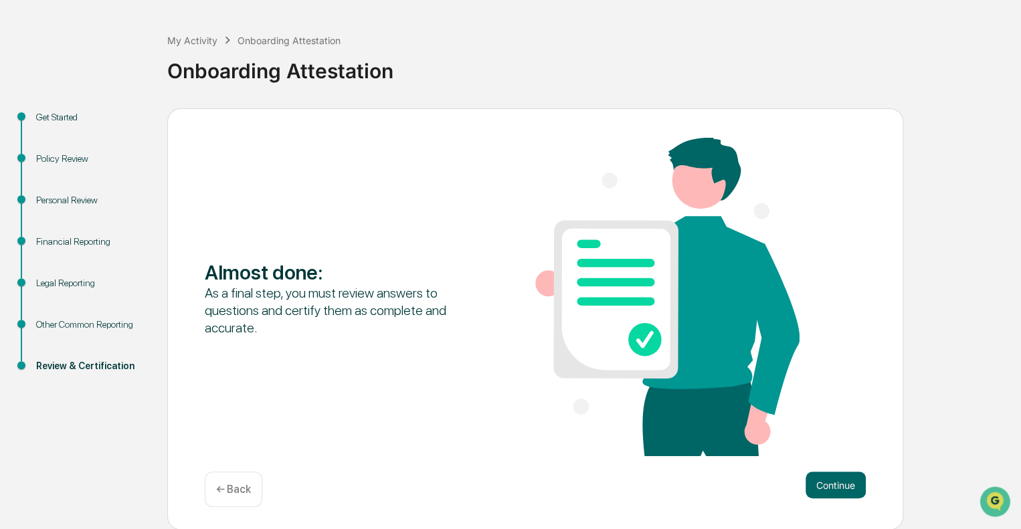
click at [844, 487] on button "Continue" at bounding box center [836, 485] width 60 height 27
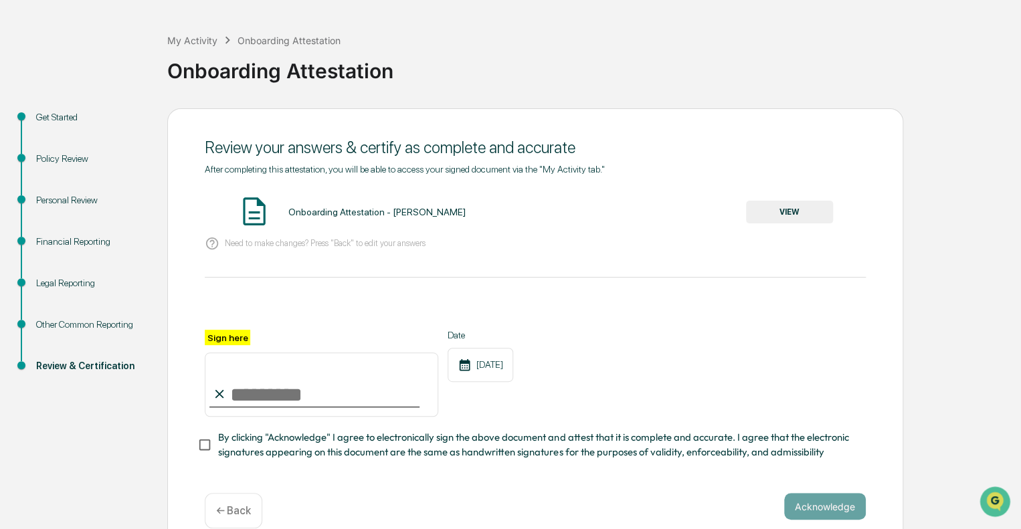
click at [233, 337] on label "Sign here" at bounding box center [228, 337] width 46 height 15
click at [233, 353] on input "Sign here" at bounding box center [322, 385] width 234 height 64
type input "**********"
click at [825, 507] on button "Acknowledge" at bounding box center [825, 506] width 82 height 27
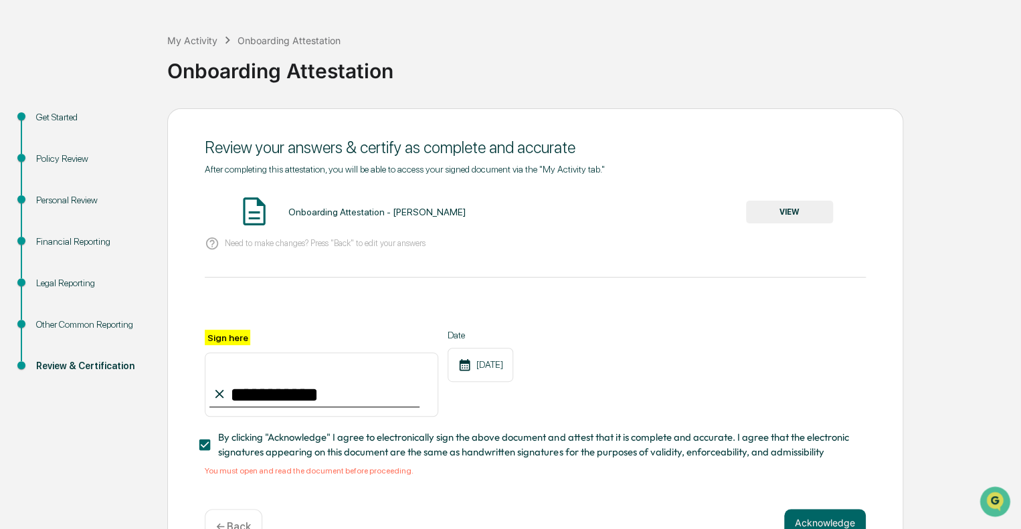
scroll to position [94, 0]
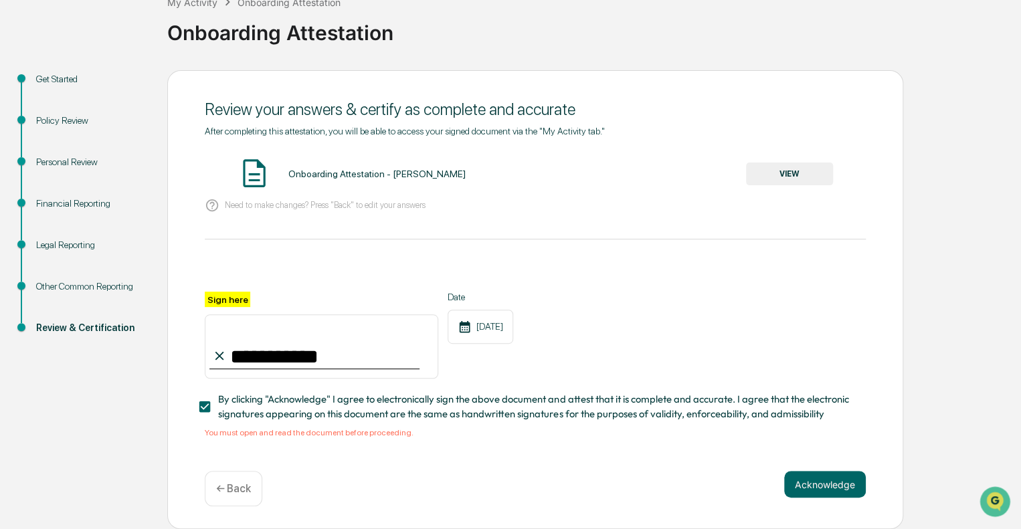
click at [809, 165] on button "VIEW" at bounding box center [789, 174] width 87 height 23
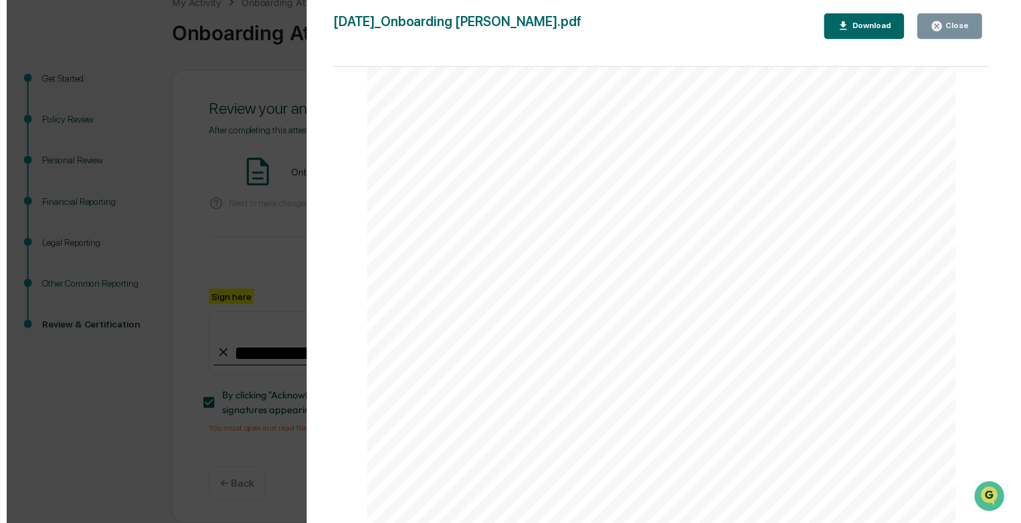
scroll to position [3967, 0]
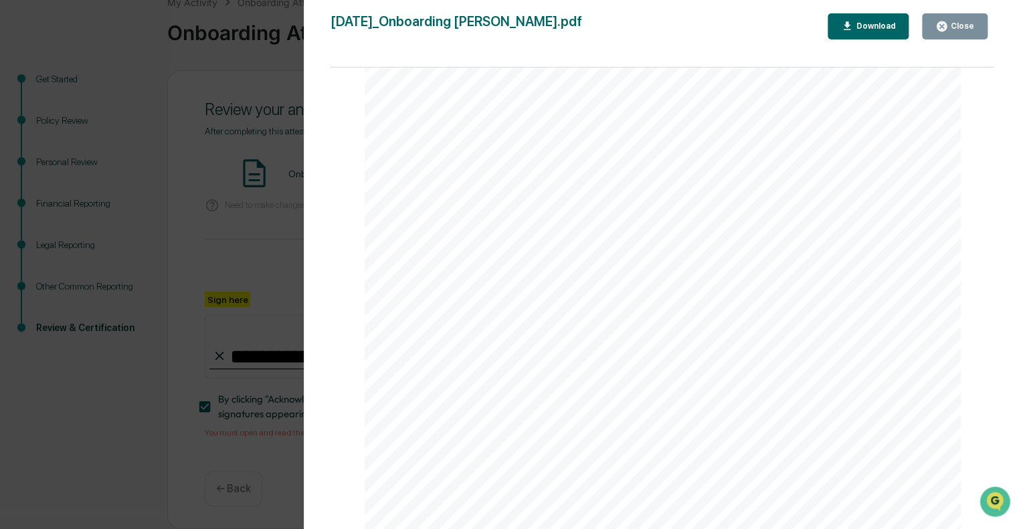
click at [861, 31] on div "Download" at bounding box center [868, 26] width 55 height 13
click at [967, 46] on div "2025-09-19_Onboarding Attestation_Emily Moore.pdf Close Download Page 1/5 Septe…" at bounding box center [663, 277] width 664 height 529
click at [962, 29] on div "Close" at bounding box center [961, 25] width 26 height 9
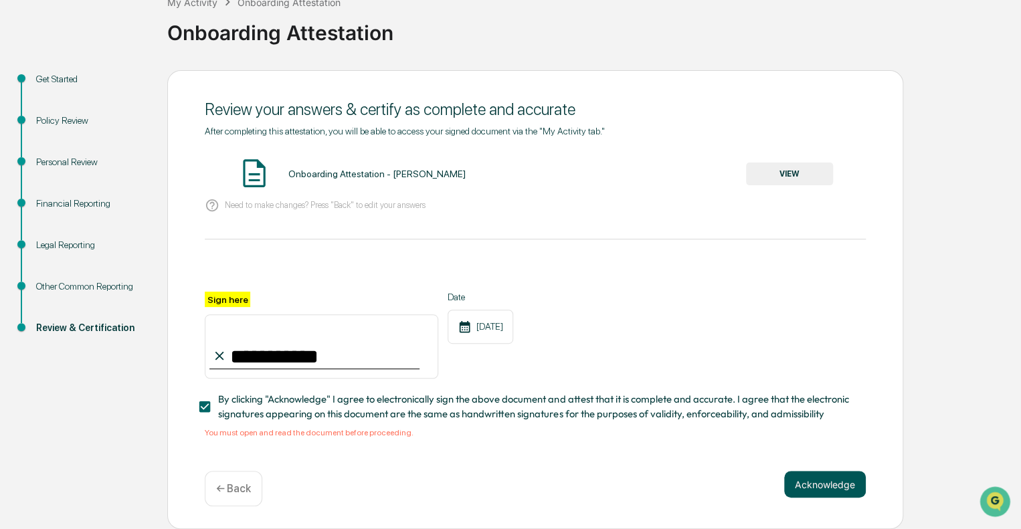
click at [816, 480] on button "Acknowledge" at bounding box center [825, 484] width 82 height 27
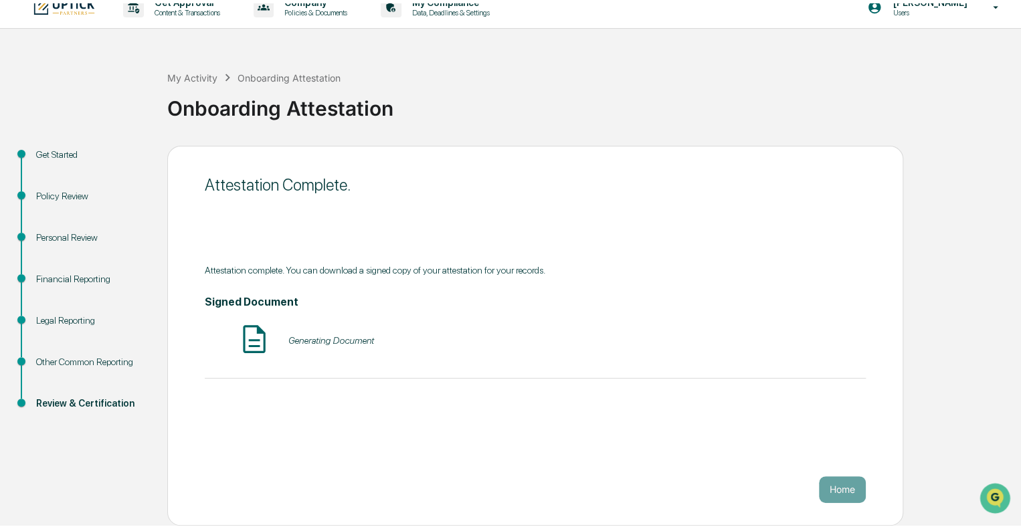
scroll to position [9, 0]
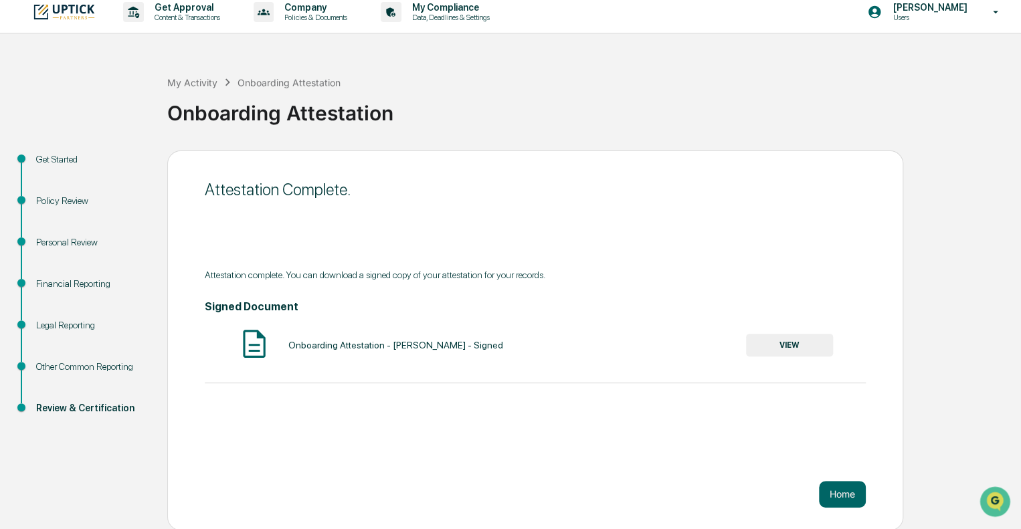
click at [80, 9] on img at bounding box center [64, 12] width 64 height 18
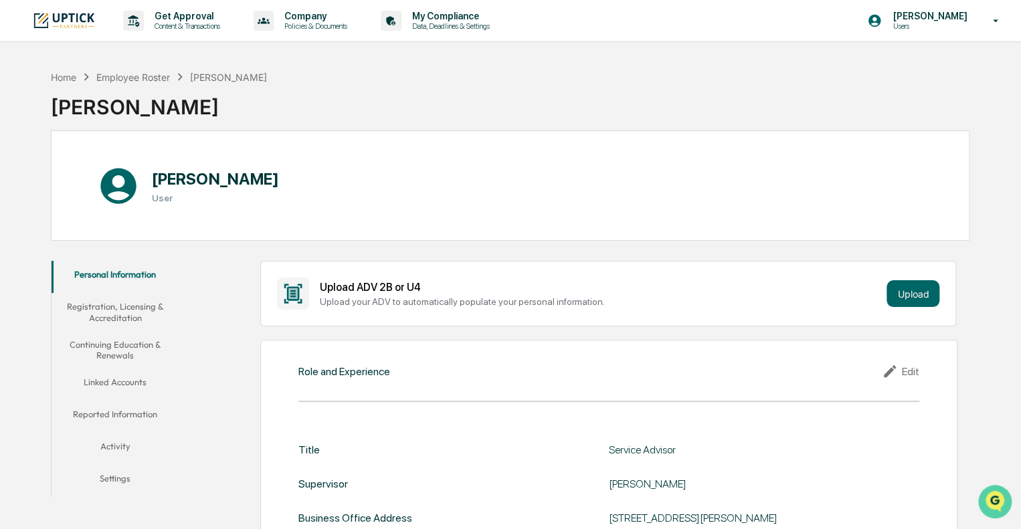
click at [999, 505] on icon "Open customer support" at bounding box center [994, 518] width 33 height 33
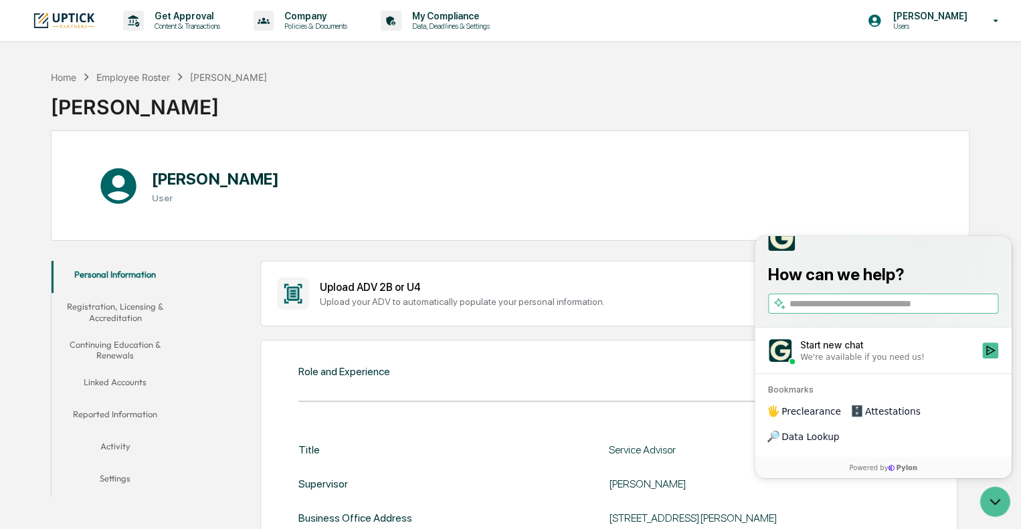
click at [420, 342] on div "Role and Experience Edit Title Service Advisor Supervisor [PERSON_NAME] Busines…" at bounding box center [609, 523] width 698 height 366
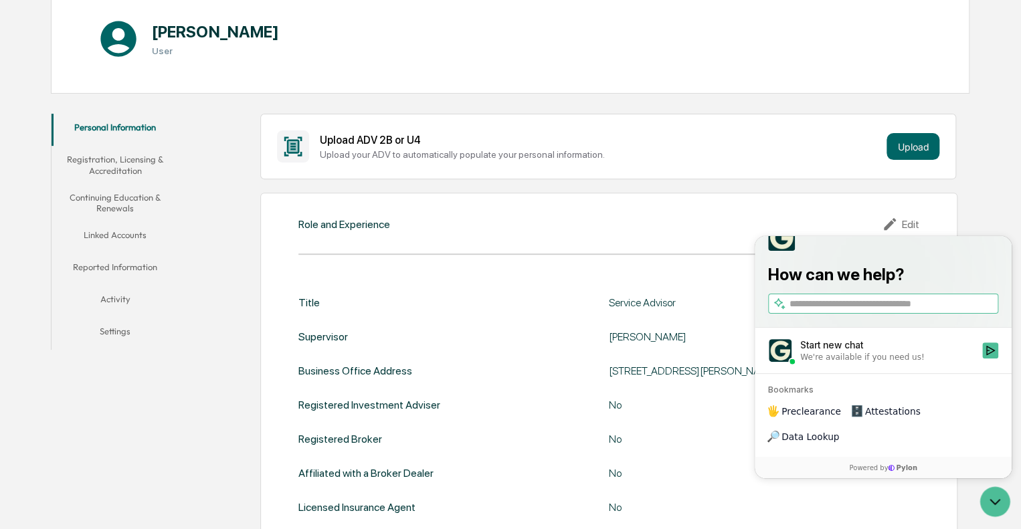
scroll to position [149, 0]
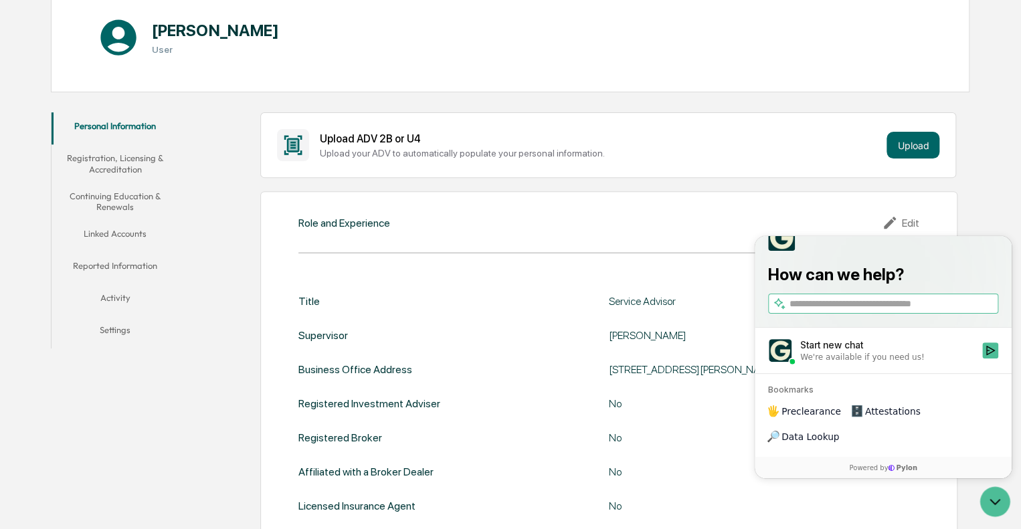
click at [288, 361] on div "Role and Experience Edit Title Service Advisor Supervisor [PERSON_NAME] Busines…" at bounding box center [609, 374] width 698 height 366
